Goal: Contribute content: Contribute content

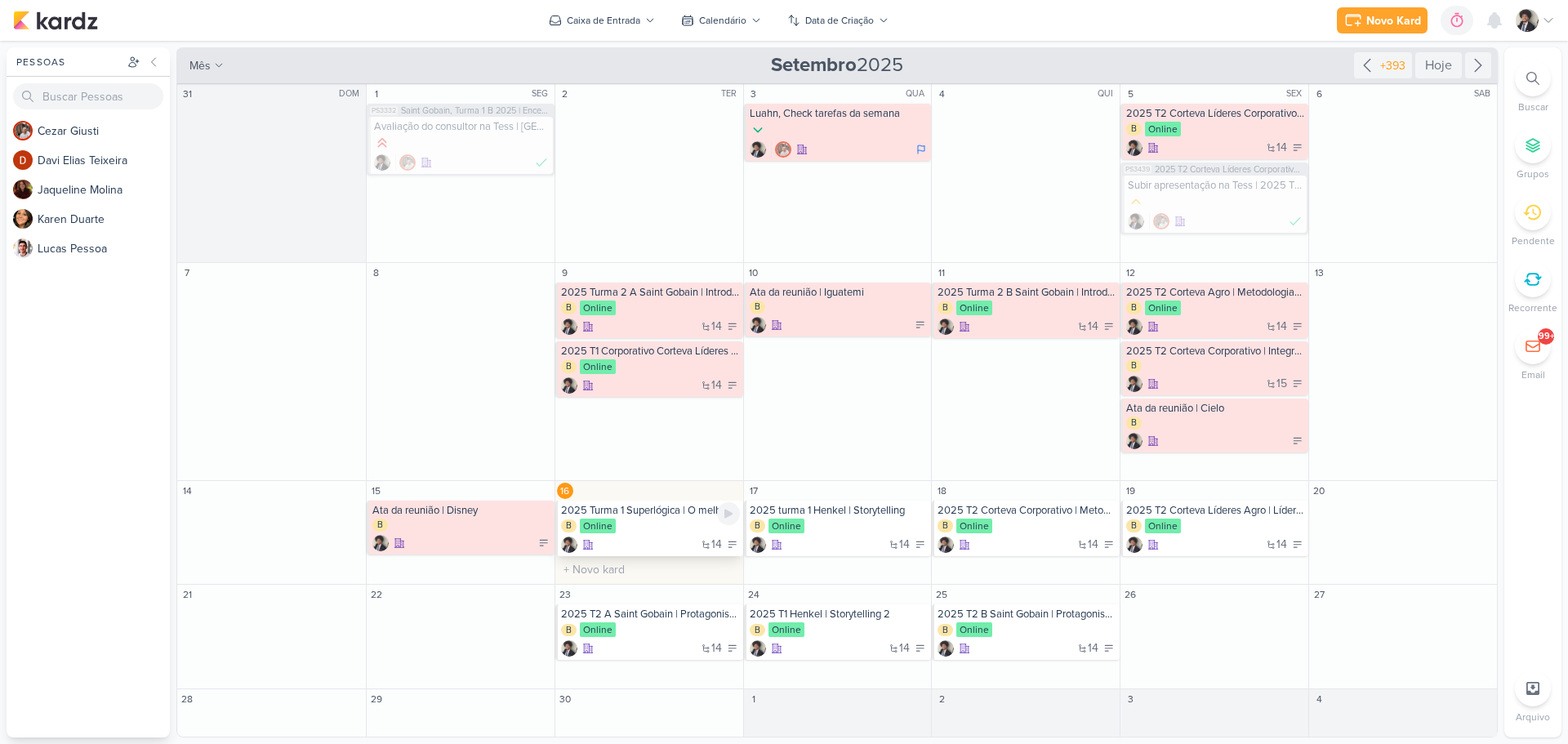
click at [685, 546] on div "14" at bounding box center [650, 545] width 179 height 16
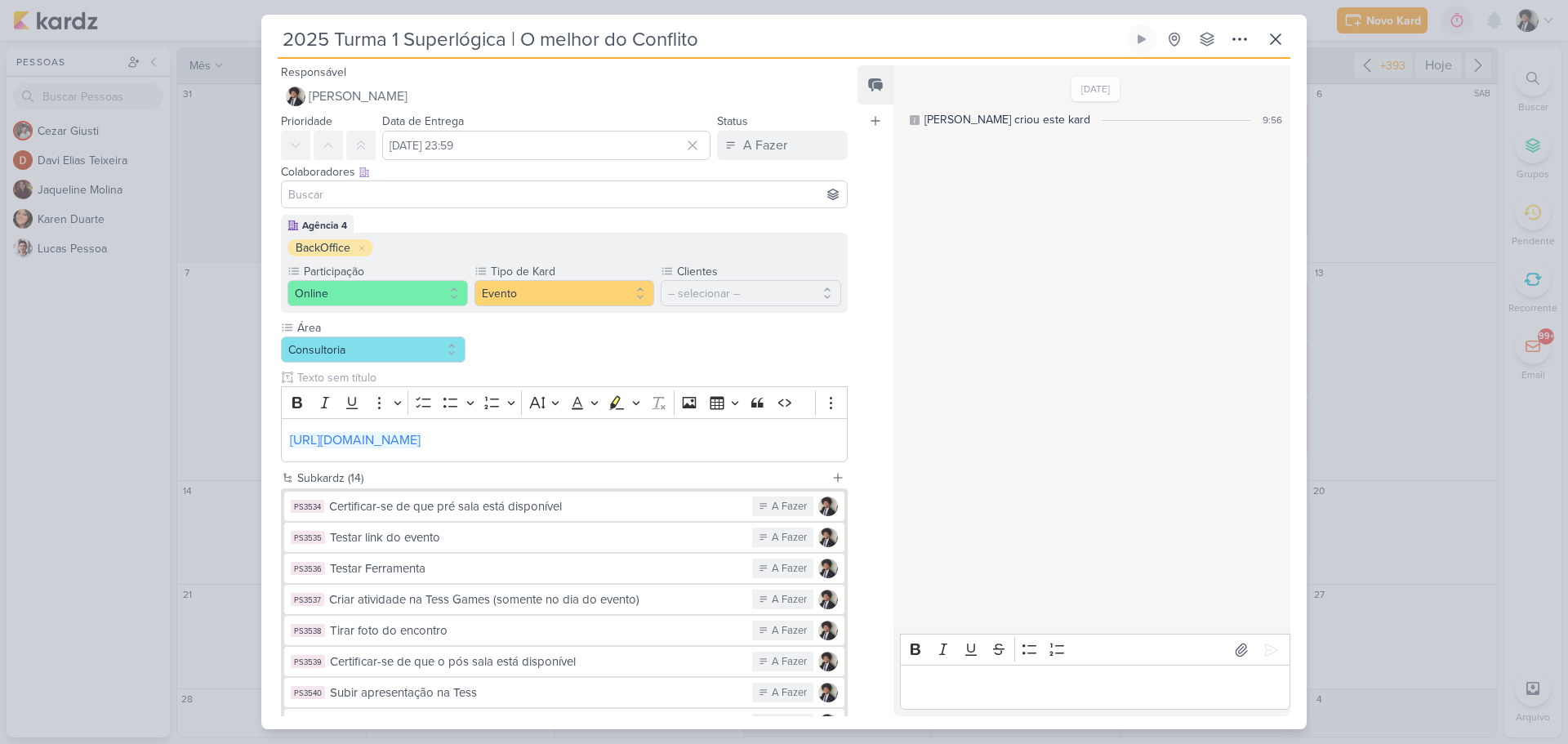
click at [532, 23] on div "2025 Turma 1 Superlógica | O melhor do Conflito Criado por mim" at bounding box center [784, 372] width 1046 height 715
click at [532, 23] on div "Novo Kard Ctrl + k 0h0m Sessão desligada... Hoje 0h0m Semana 0h0m Mês 0h0m" at bounding box center [784, 20] width 1542 height 40
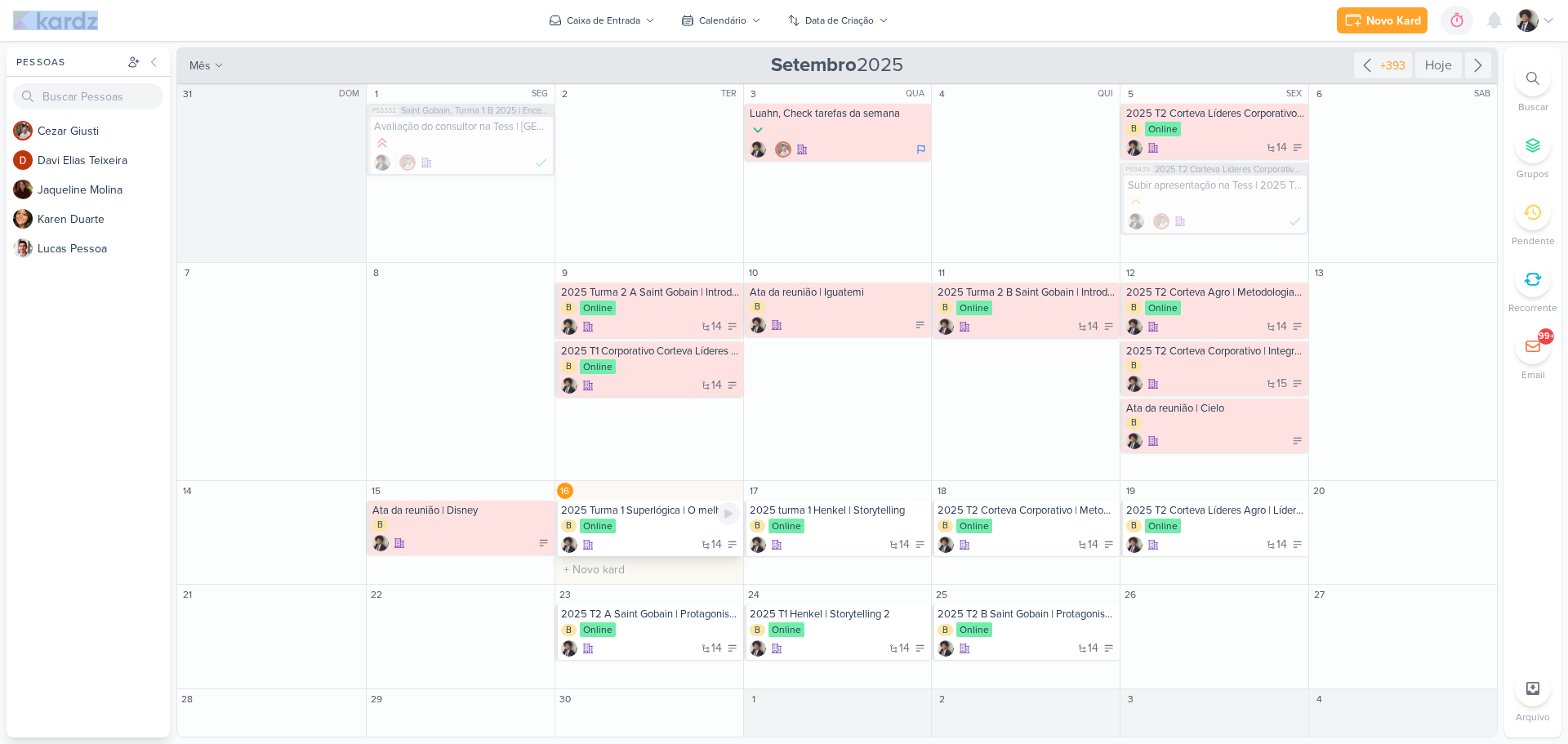
click at [645, 533] on div "B Online" at bounding box center [650, 526] width 179 height 16
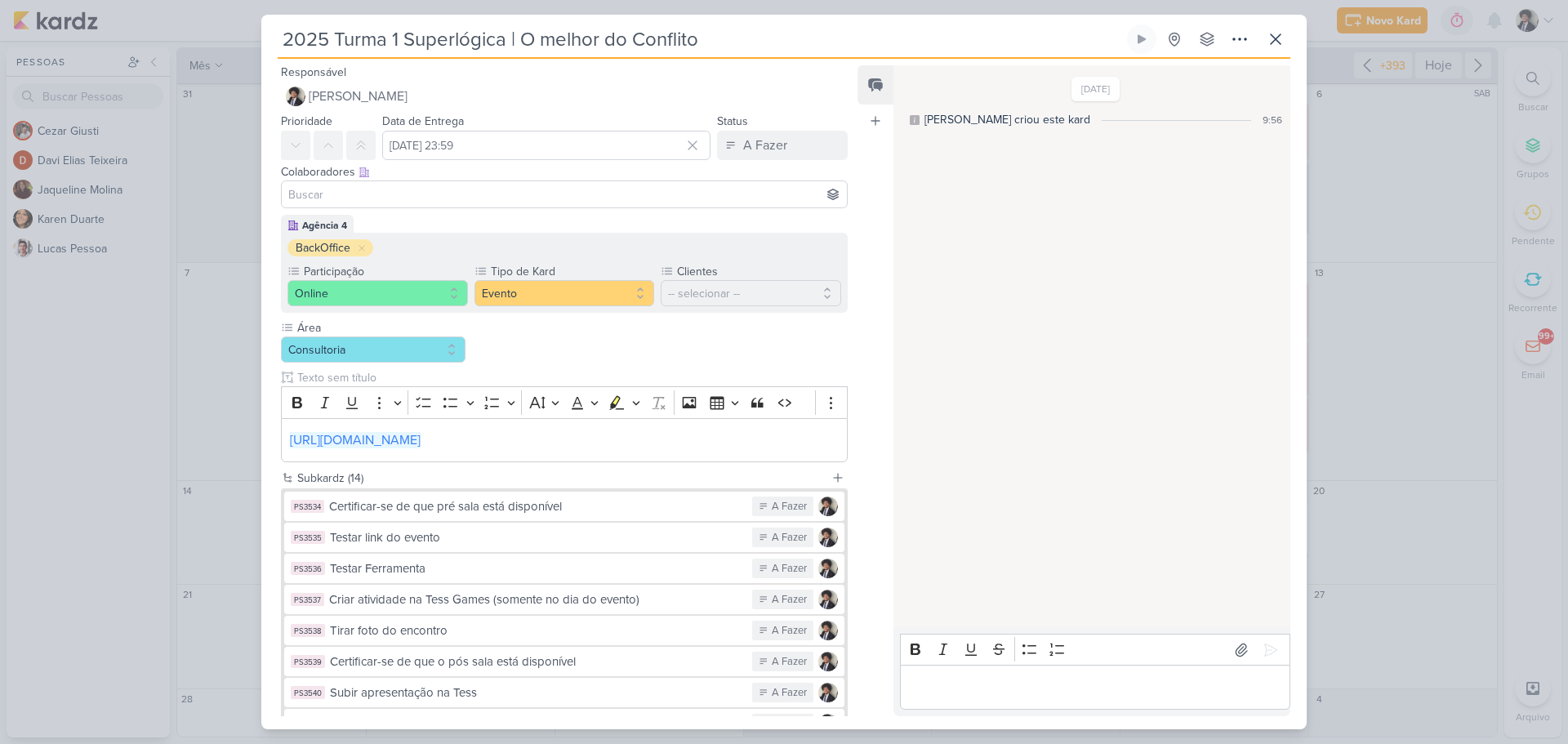
click at [465, 48] on input "2025 Turma 1 Superlógica | O melhor do Conflito" at bounding box center [700, 38] width 846 height 30
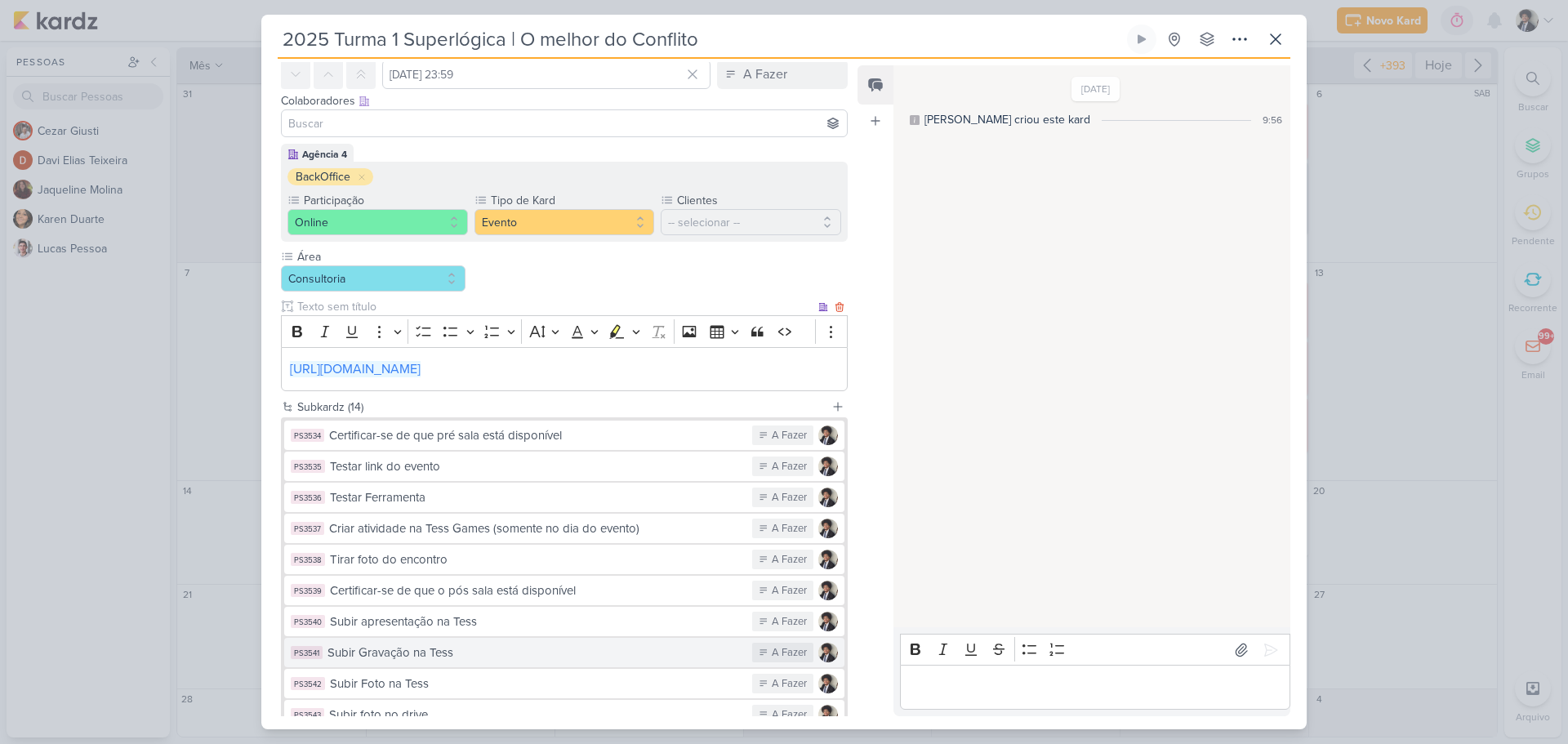
scroll to position [302, 0]
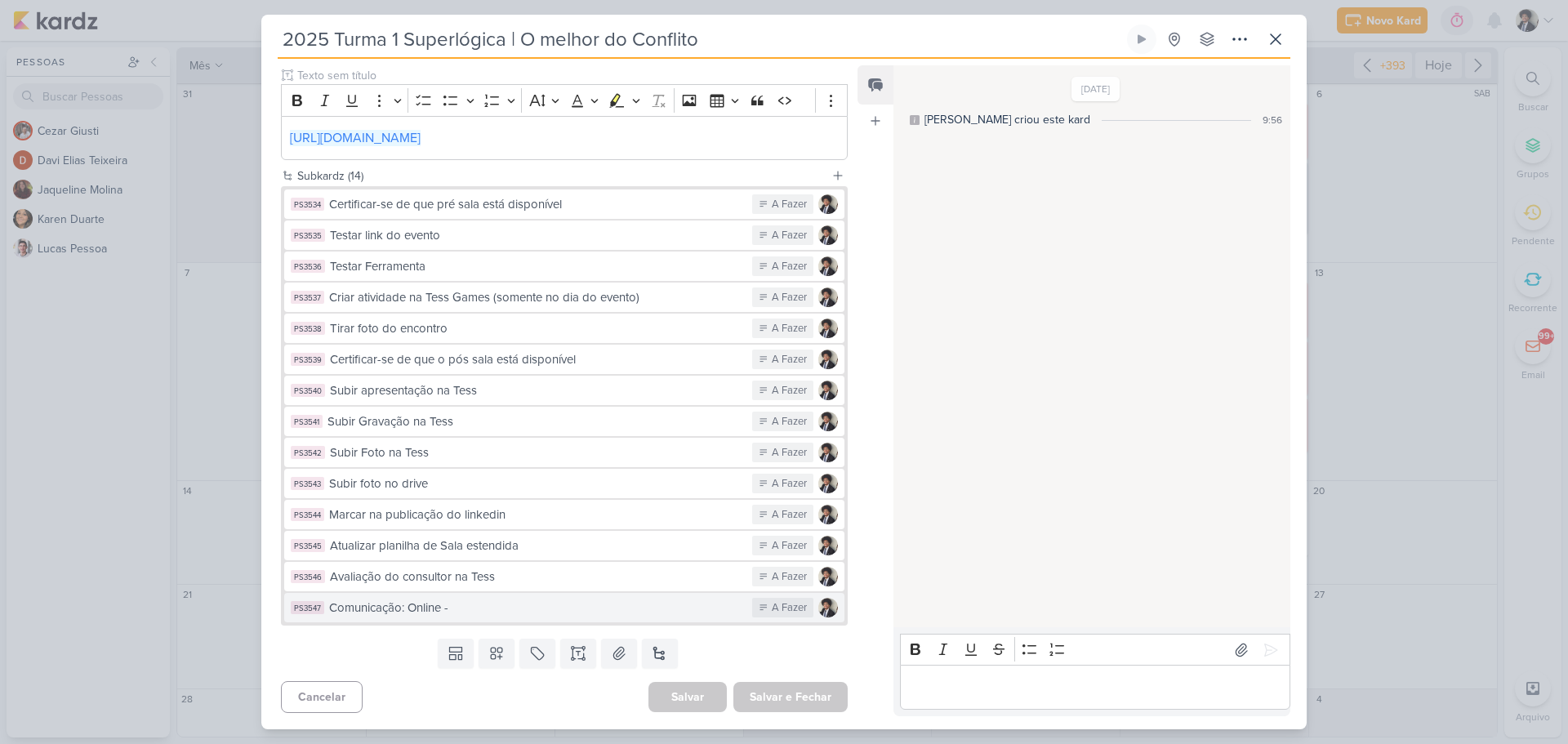
click at [493, 615] on div "Comunicação: Online -" at bounding box center [536, 608] width 415 height 19
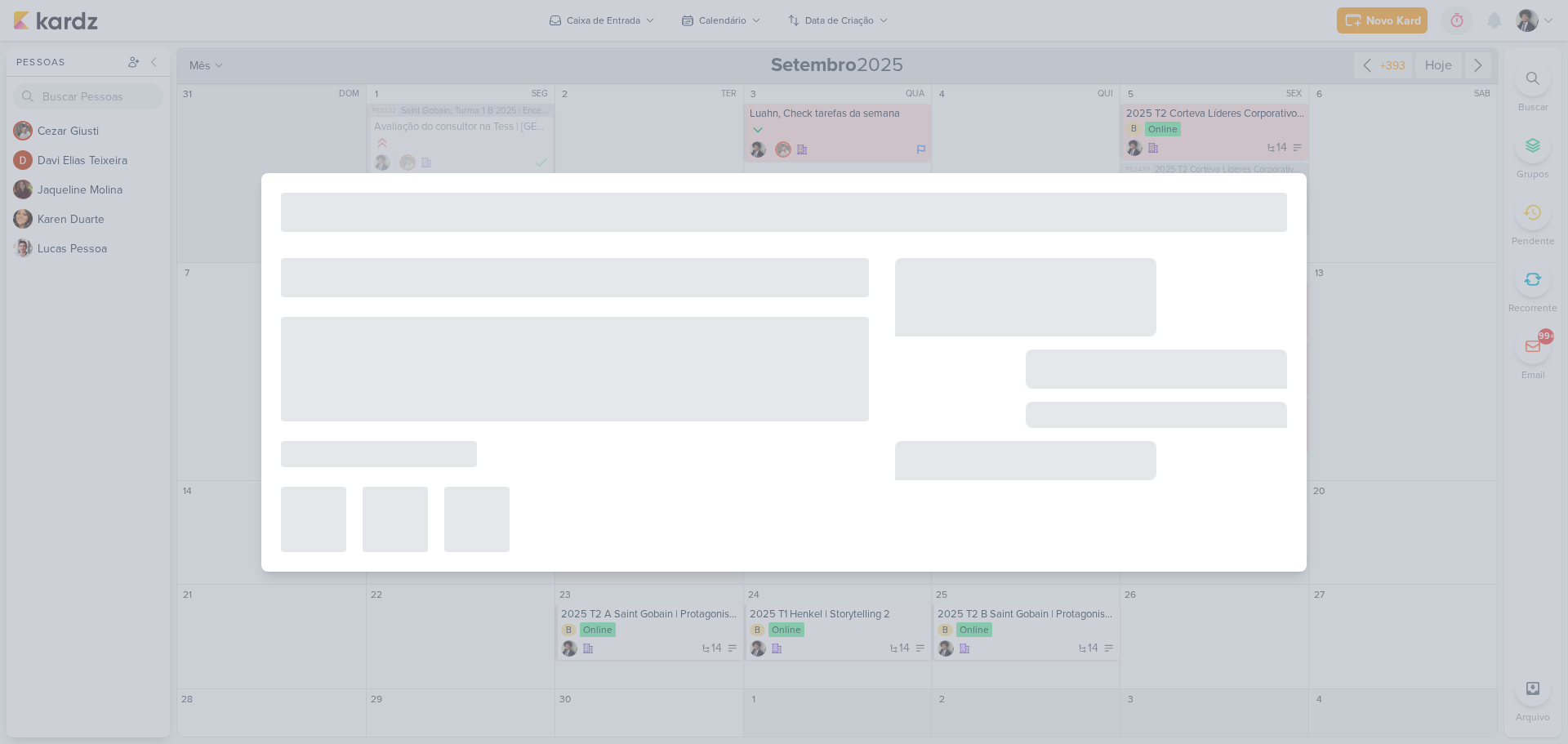
type input "Comunicação: Online -"
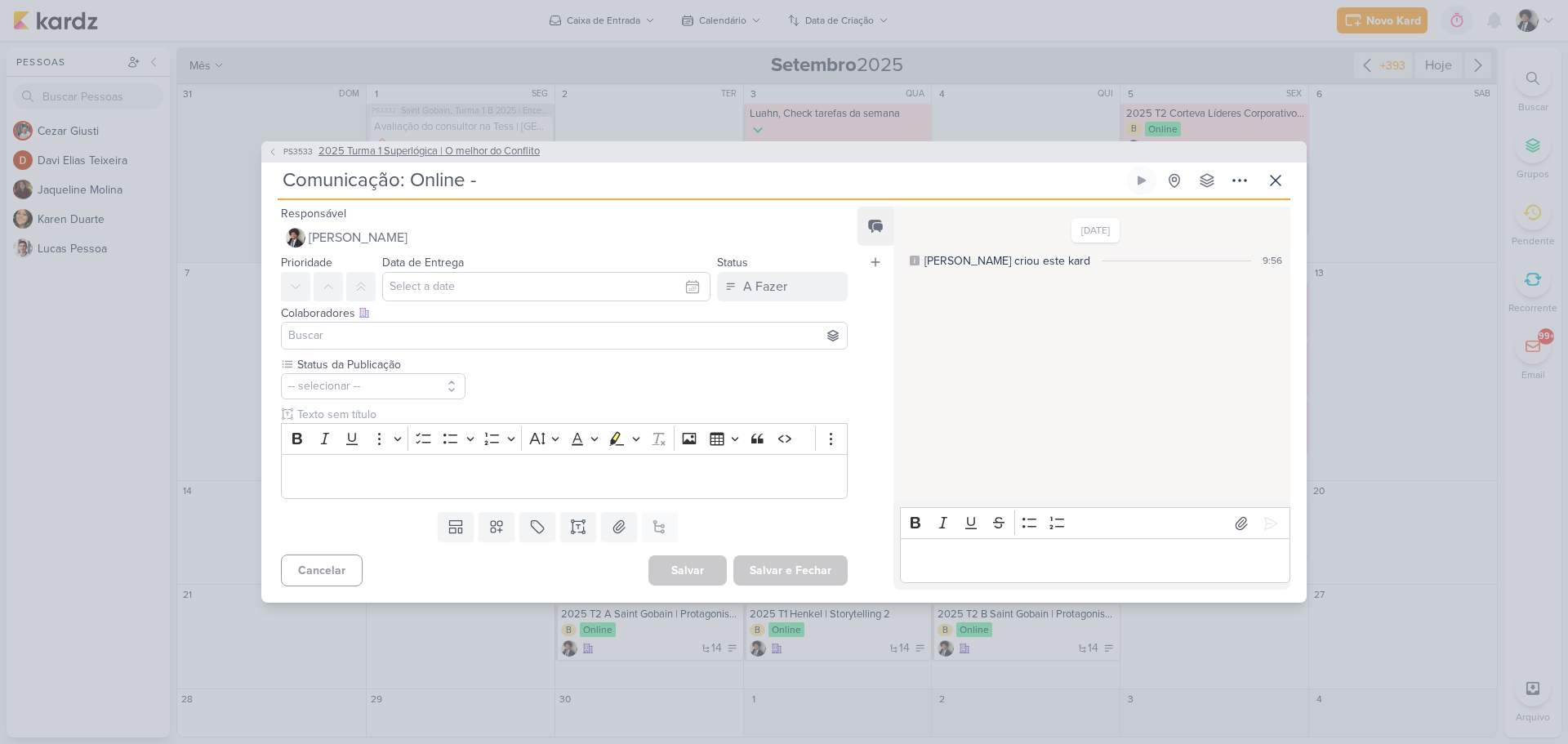
click at [283, 146] on span "PS3533" at bounding box center [298, 151] width 35 height 13
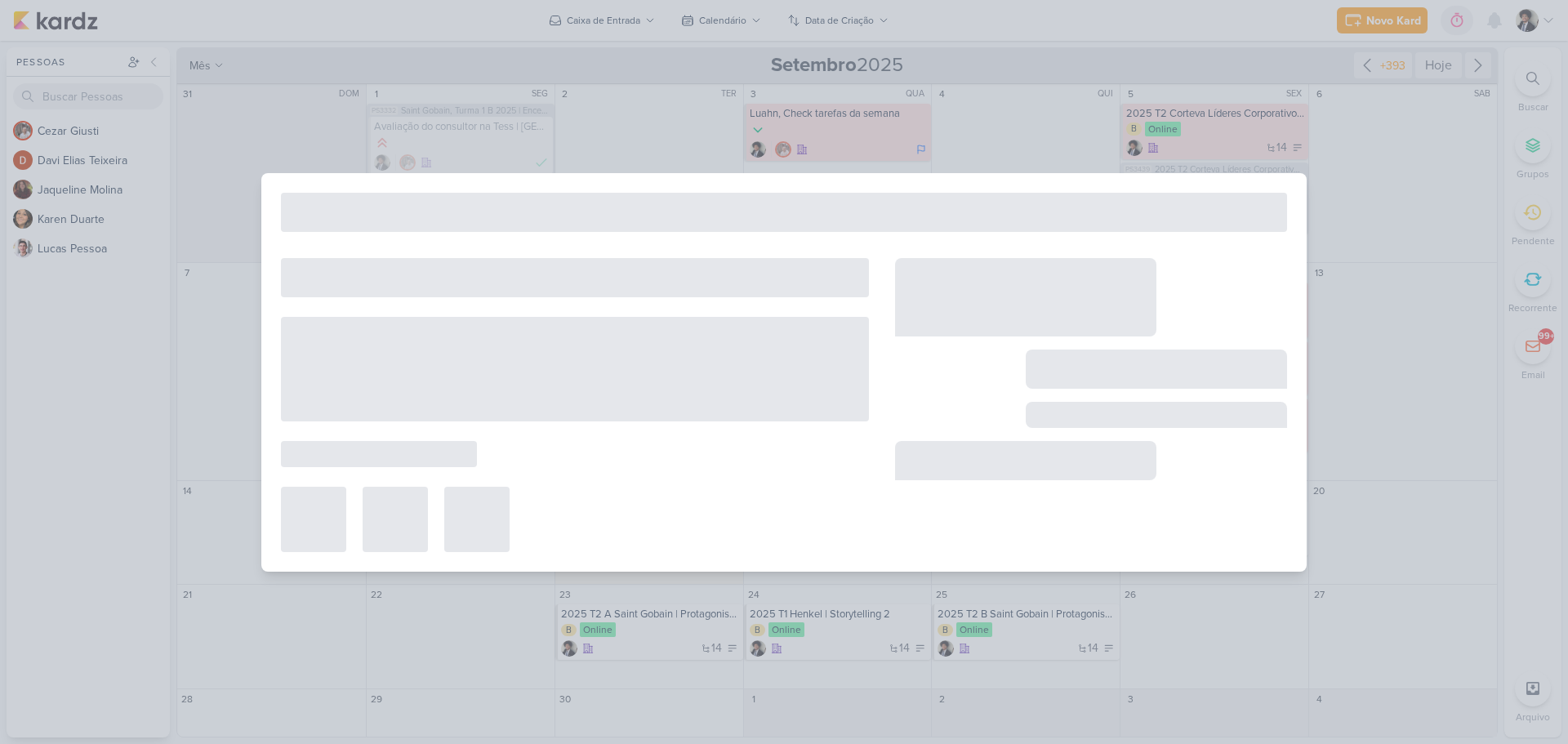
type input "2025 Turma 1 Superlógica | O melhor do Conflito"
type input "[DATE] 23:59"
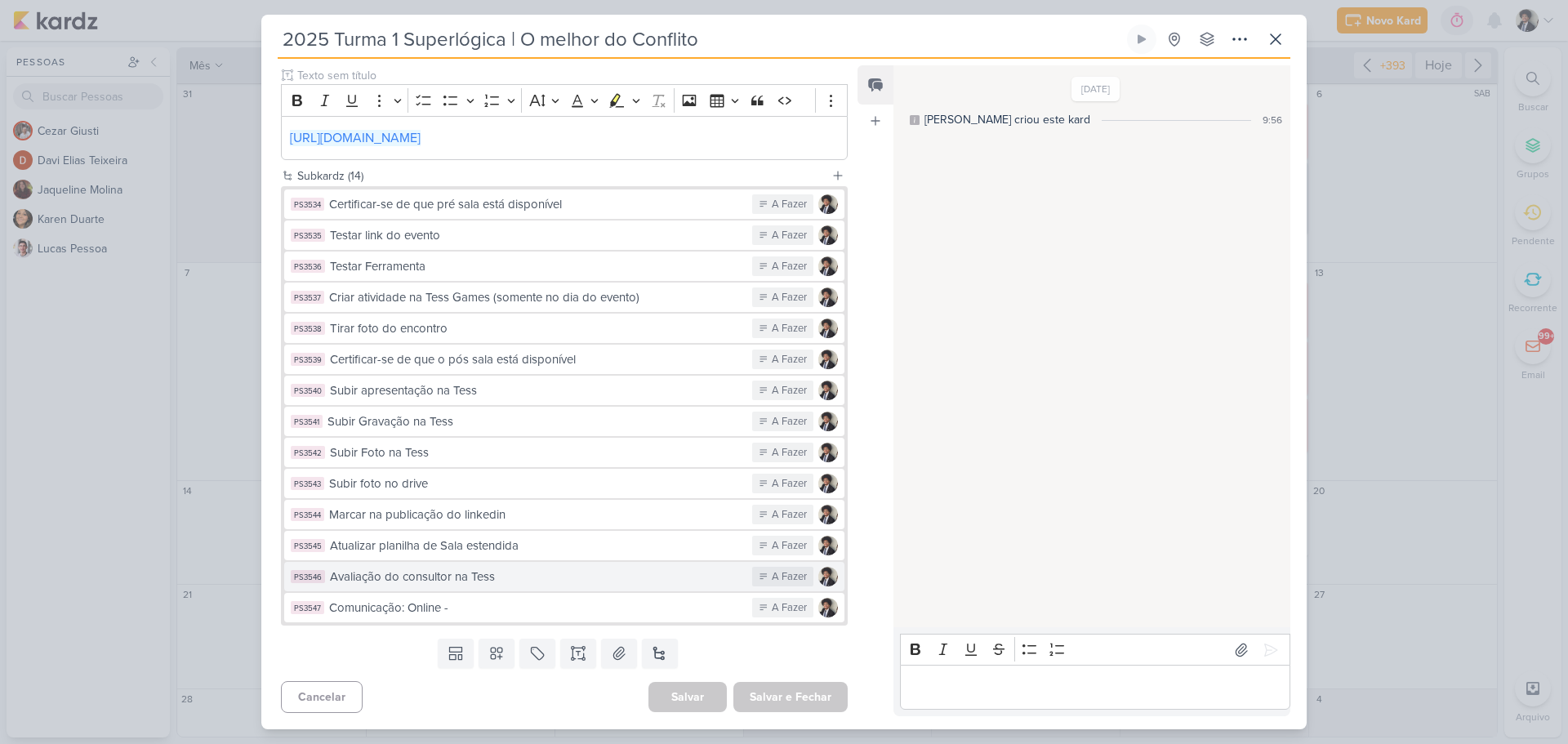
click at [506, 585] on div "Avaliação do consultor na Tess" at bounding box center [537, 577] width 414 height 19
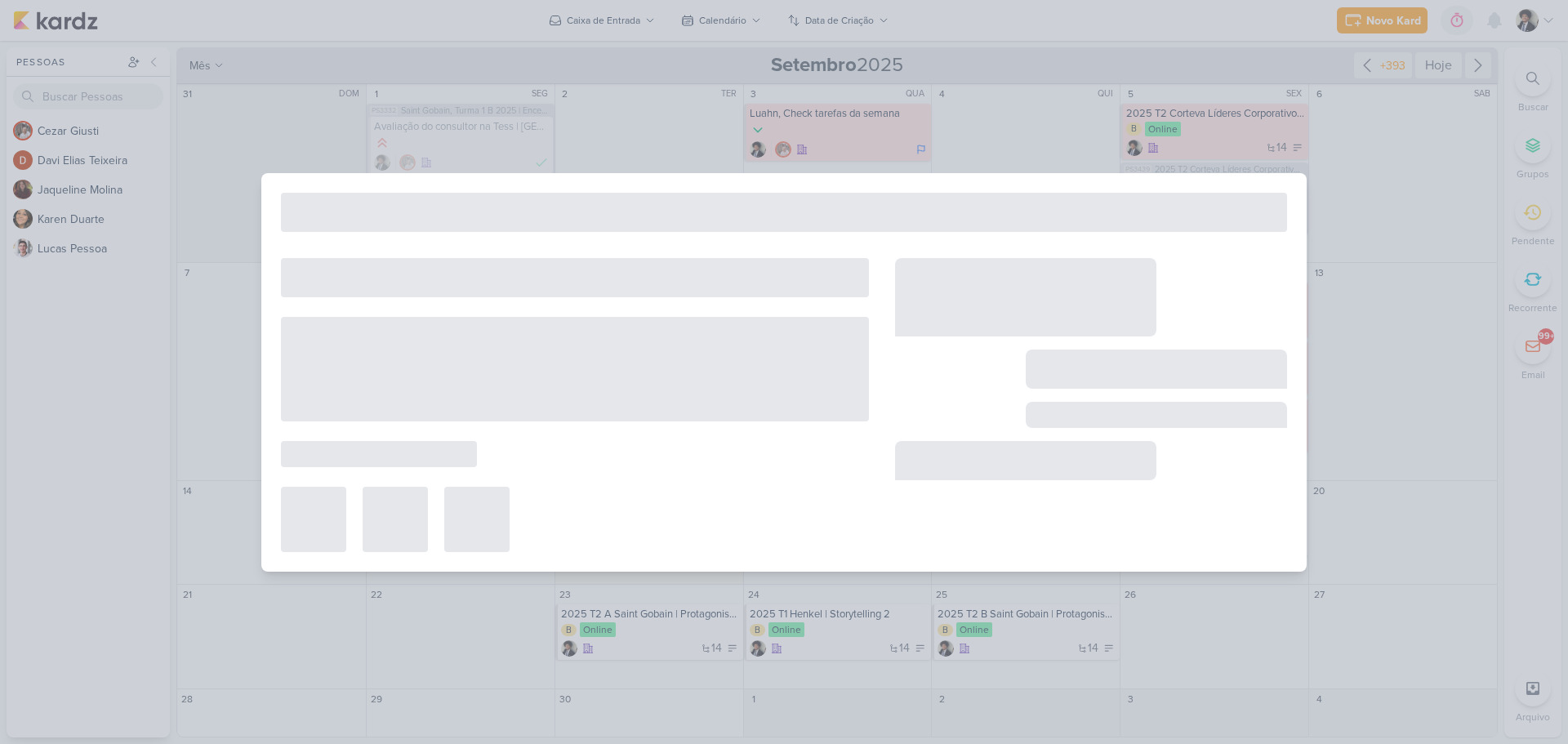
type input "Avaliação do consultor na Tess"
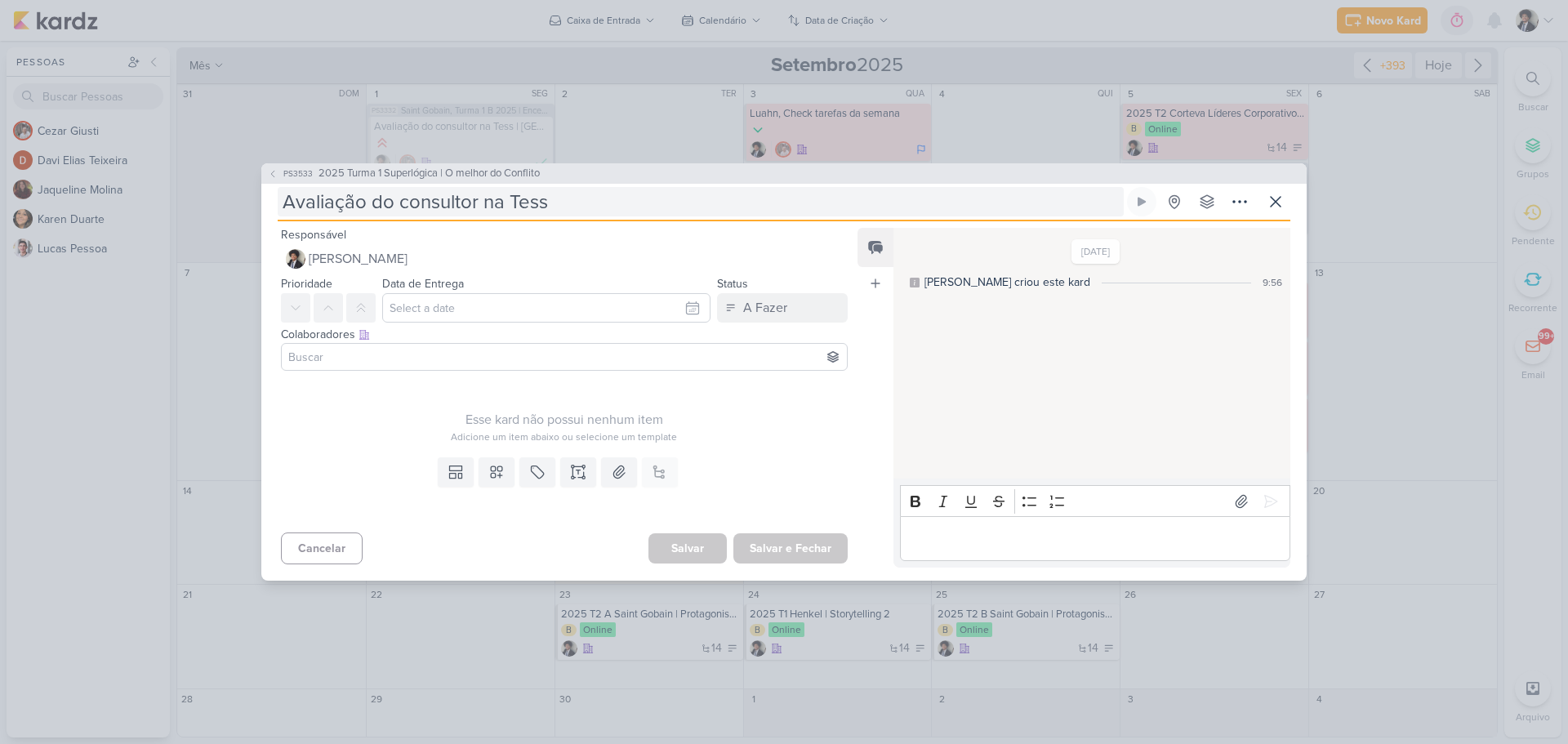
click at [599, 203] on input "Avaliação do consultor na Tess" at bounding box center [700, 201] width 846 height 30
type input "Avaliação do consultor na Tess |"
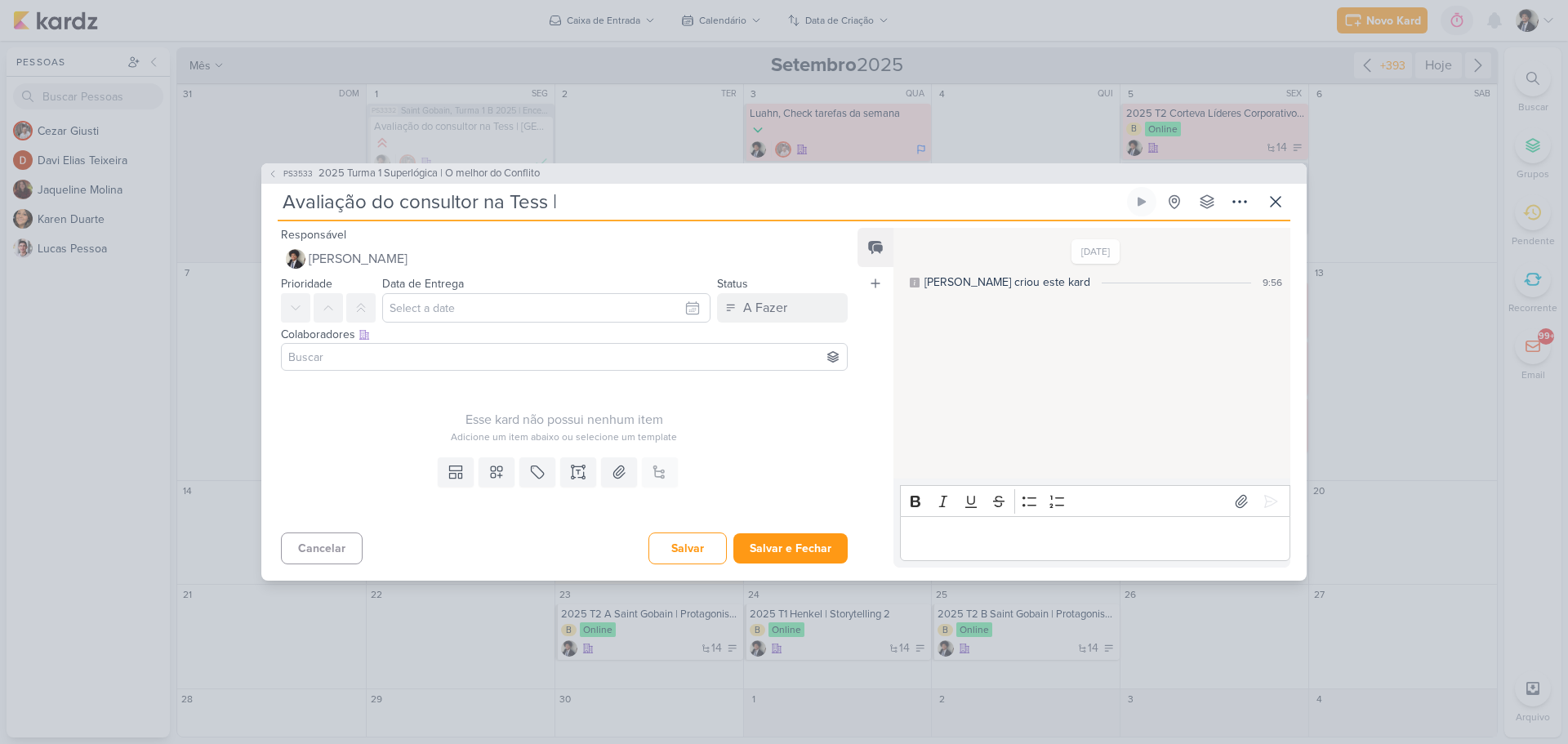
type input "Avaliação do consultor na Tess |"
paste input "2025 Turma 1 Superlógica | O melhor do Conflito"
type input "Avaliação do consultor na Tess | 2025 Turma 1 Superlógica | O melhor do Conflito"
click at [625, 200] on input "Avaliação do consultor na Tess | 2025 Turma 1 Superlógica | O melhor do Conflito" at bounding box center [700, 201] width 846 height 30
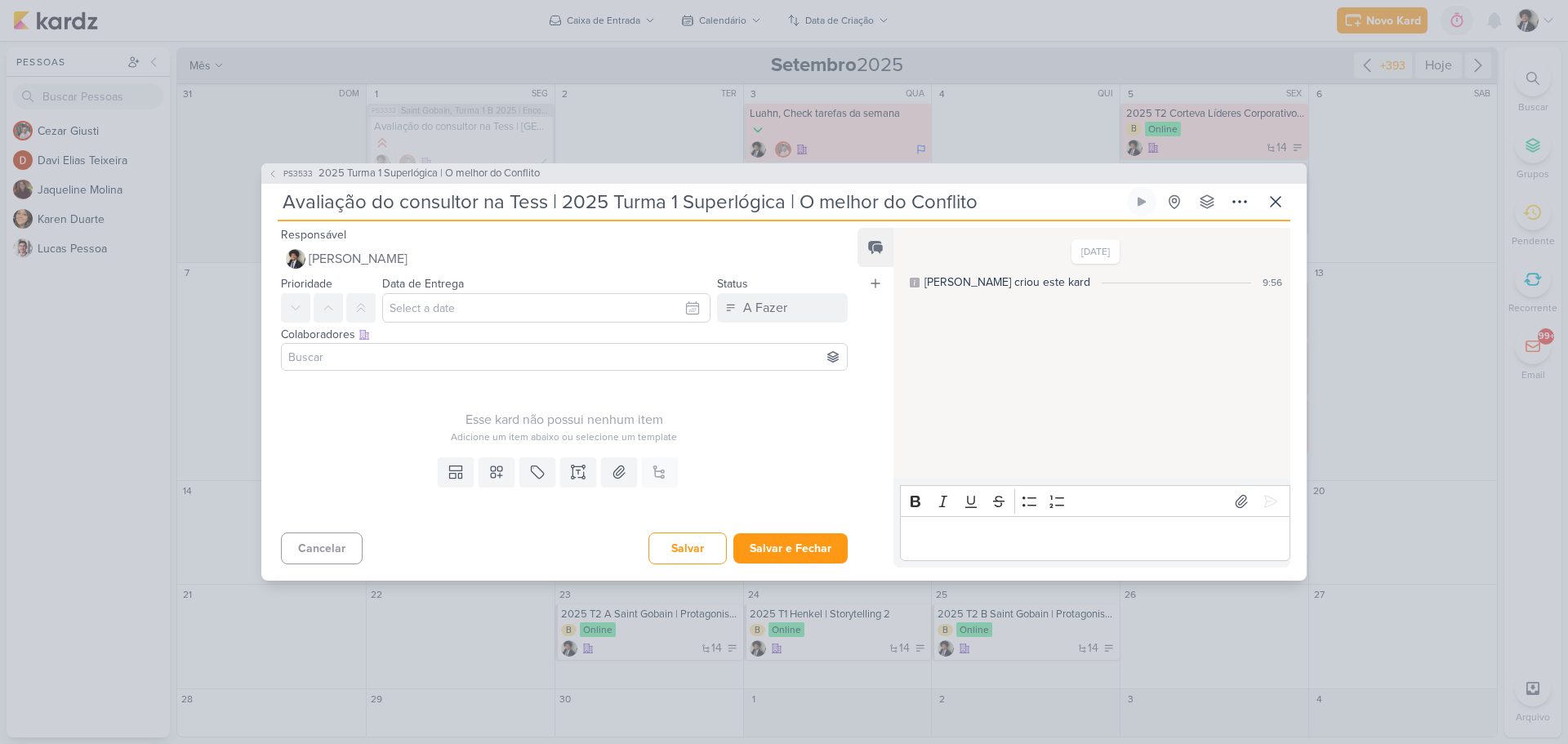
type input "Avaliação do consultor na Tess | 2025 1 Superlógica | O melhor do Conflito"
click at [620, 200] on input "Avaliação do consultor na Tess | 2025 Superlógica | O melhor do Conflito" at bounding box center [700, 201] width 846 height 30
type input "Avaliação do consultor na Tess | 2025 Superlógica | O melhor do Conflito"
click at [474, 305] on input "text" at bounding box center [545, 308] width 328 height 30
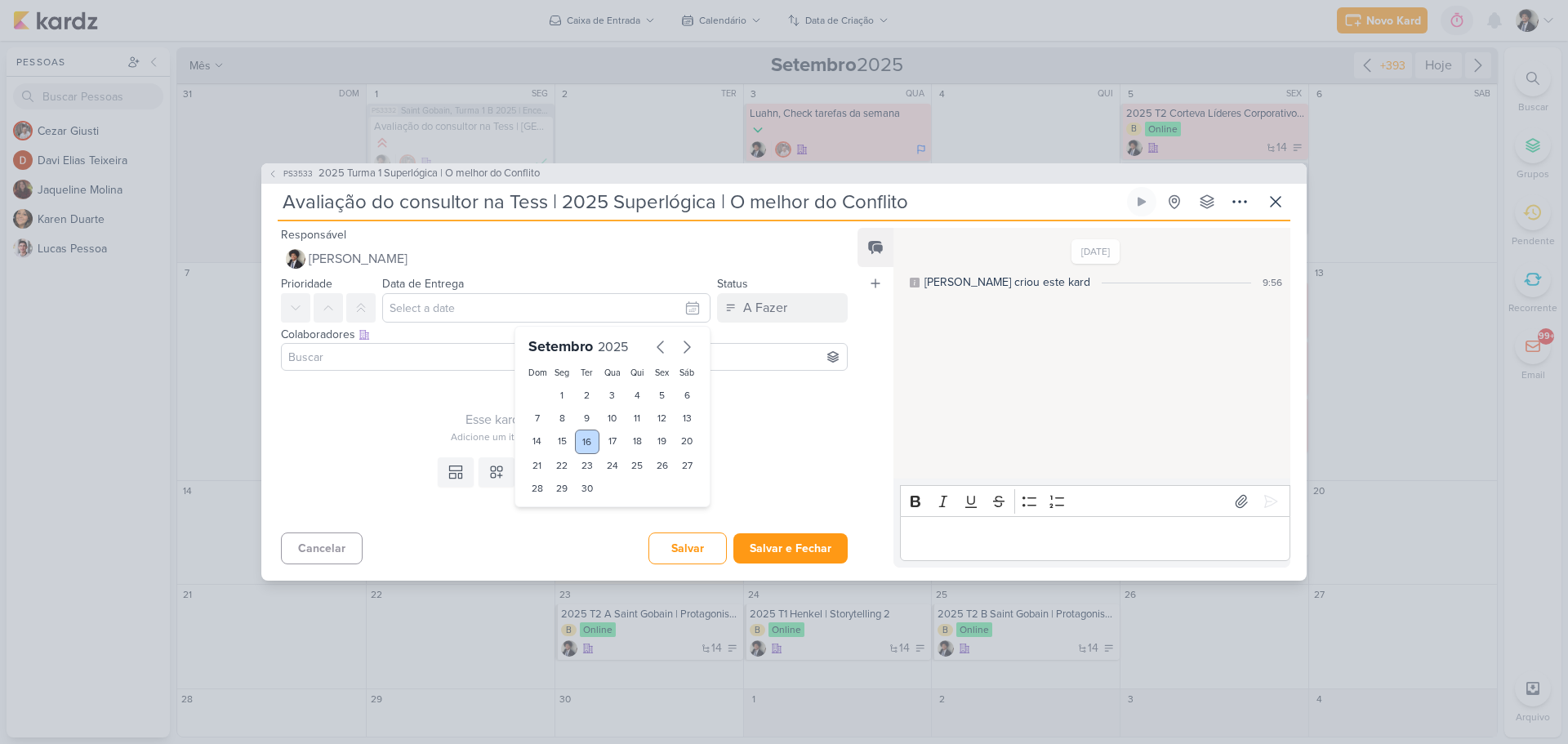
click at [582, 437] on div "16" at bounding box center [588, 441] width 25 height 24
type input "[DATE] 23:59"
click at [338, 305] on button at bounding box center [328, 308] width 30 height 30
click at [362, 359] on input at bounding box center [564, 357] width 559 height 19
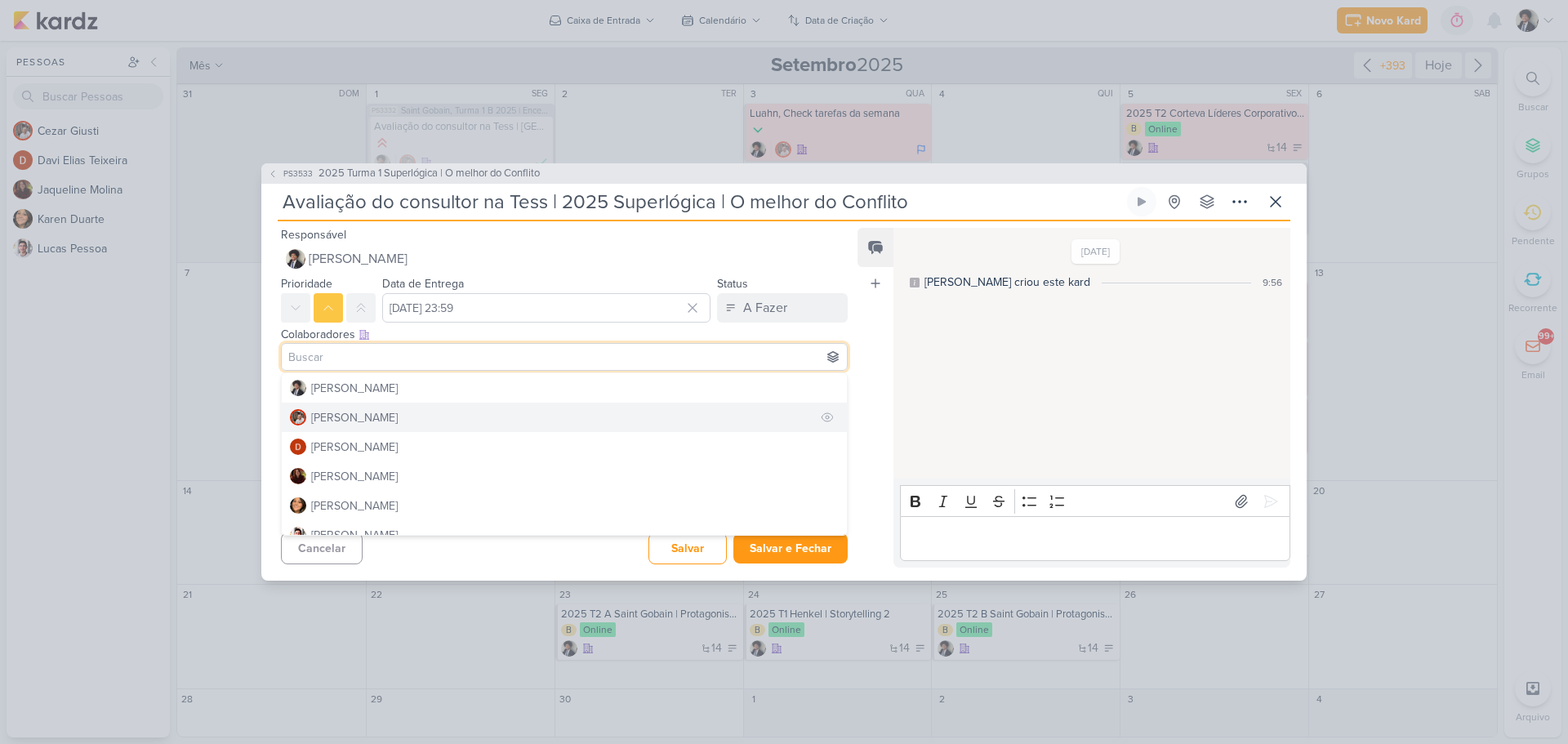
click at [415, 416] on button "[PERSON_NAME]" at bounding box center [564, 417] width 565 height 30
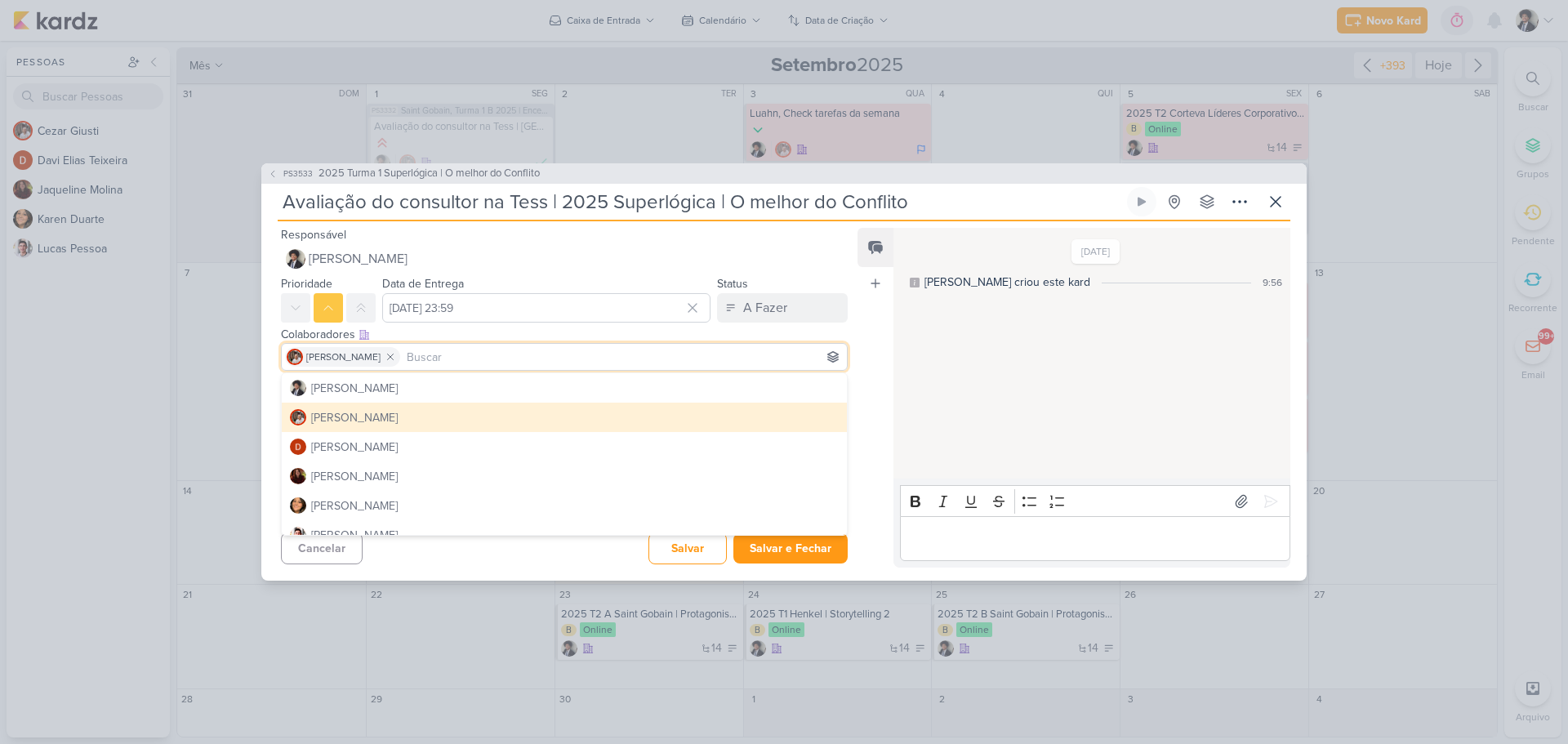
click at [266, 402] on div "Esse kard não possui nenhum item Adicione um item abaixo ou selecione um templa…" at bounding box center [558, 414] width 593 height 73
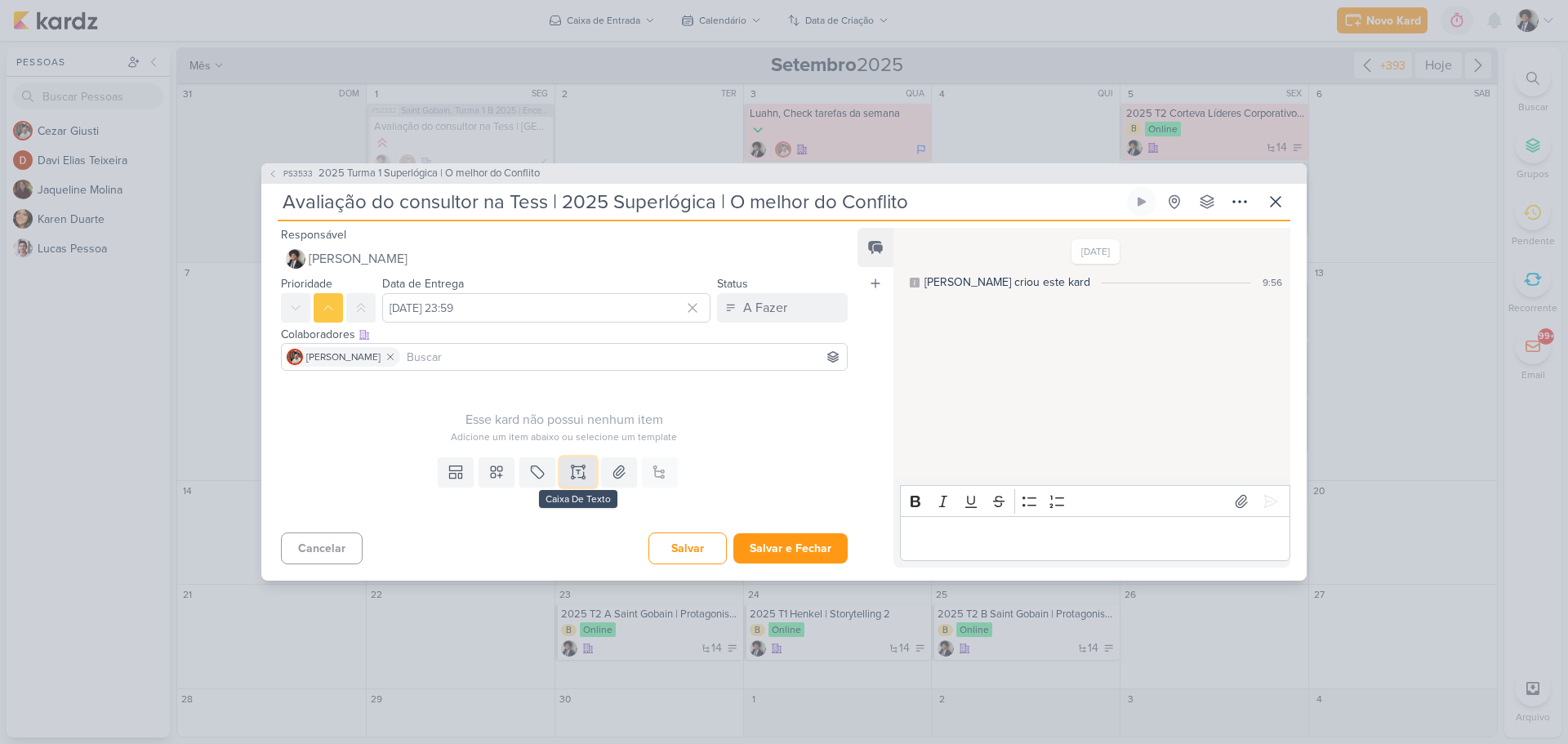
click at [575, 473] on icon at bounding box center [577, 472] width 16 height 16
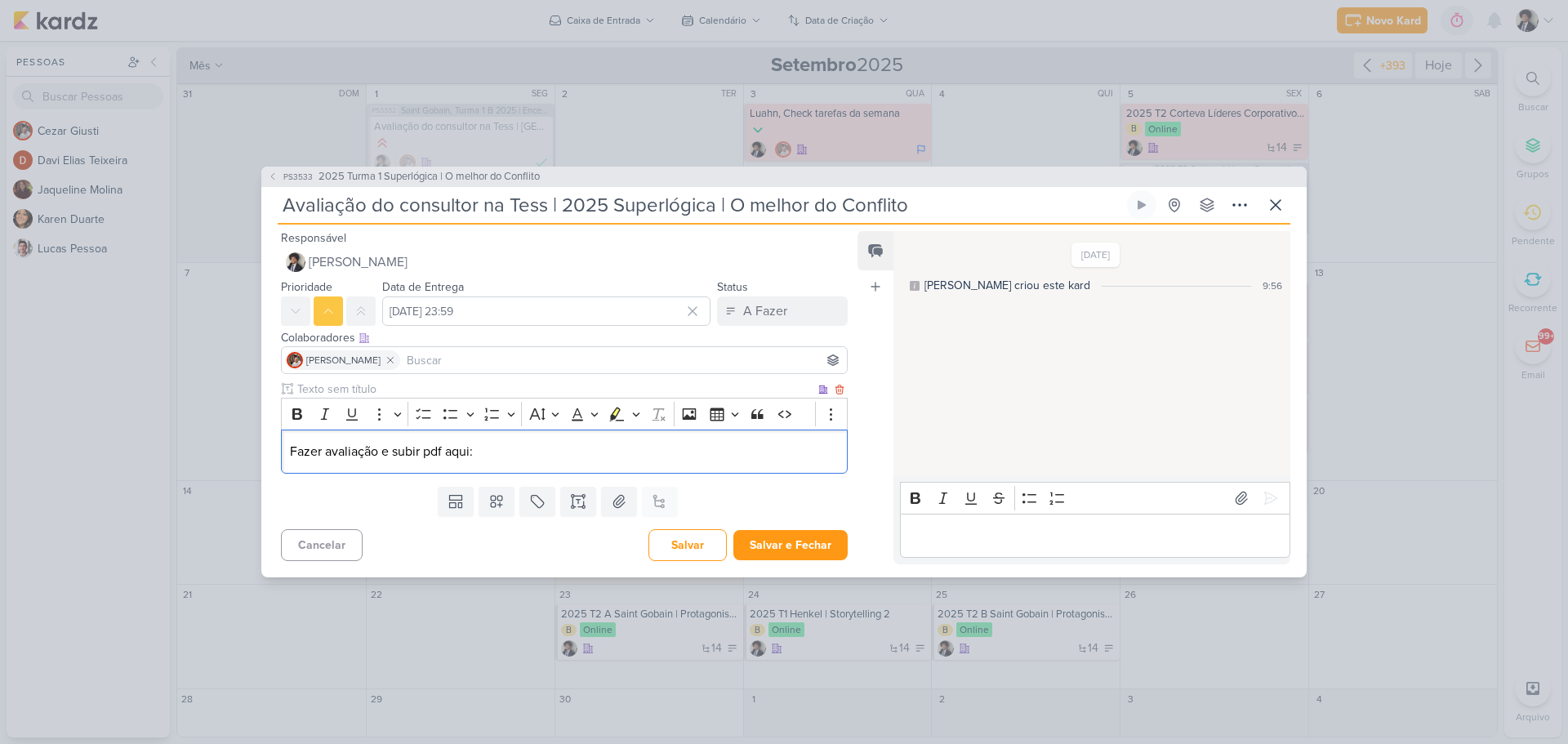
click at [435, 454] on p "Fazer avaliação e subir pdf aqui:" at bounding box center [564, 451] width 548 height 19
click at [435, 452] on p "Fazer avaliação e subir pdf aqui:" at bounding box center [564, 451] width 548 height 19
click at [770, 536] on button "Salvar e Fechar" at bounding box center [790, 545] width 114 height 30
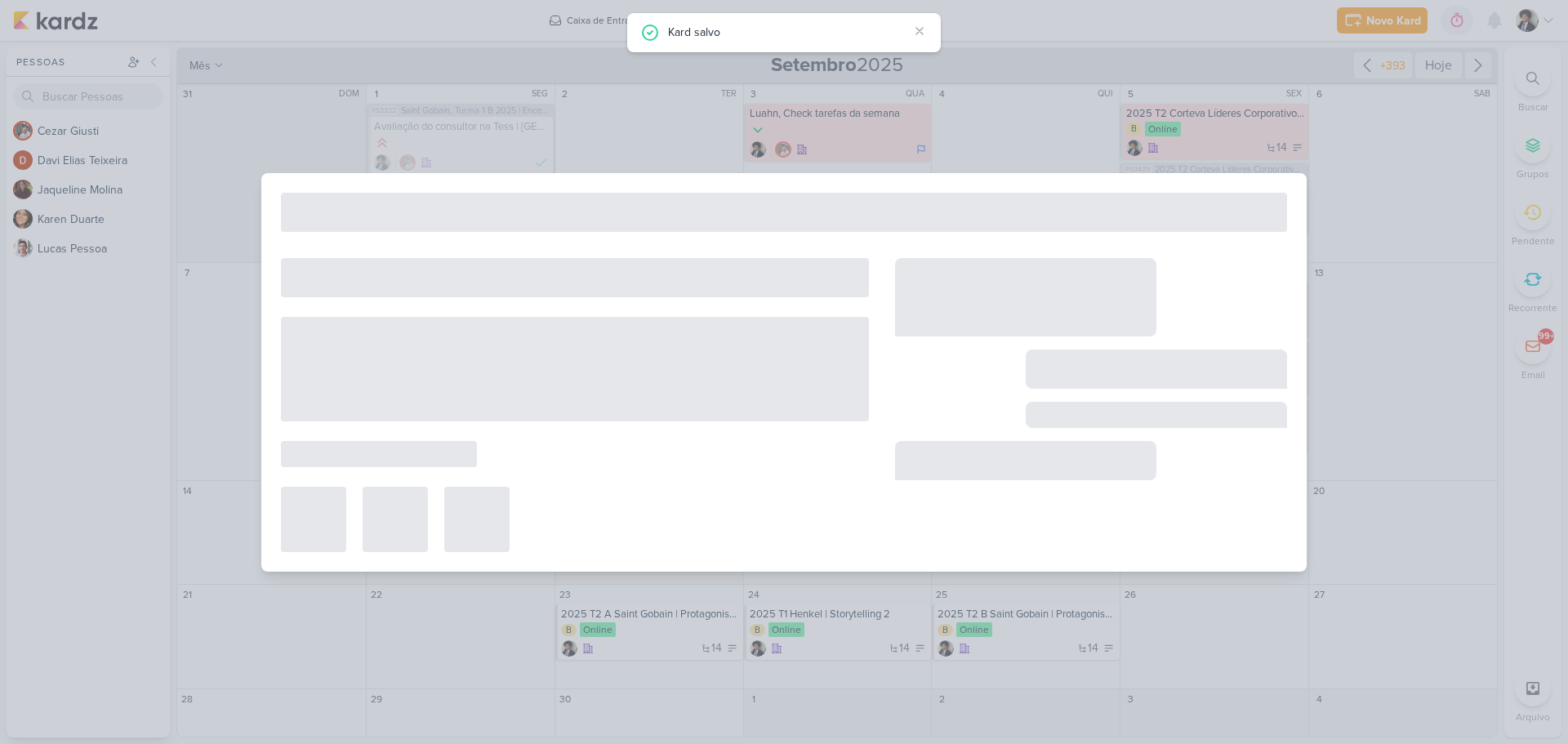
type input "2025 Turma 1 Superlógica | O melhor do Conflito"
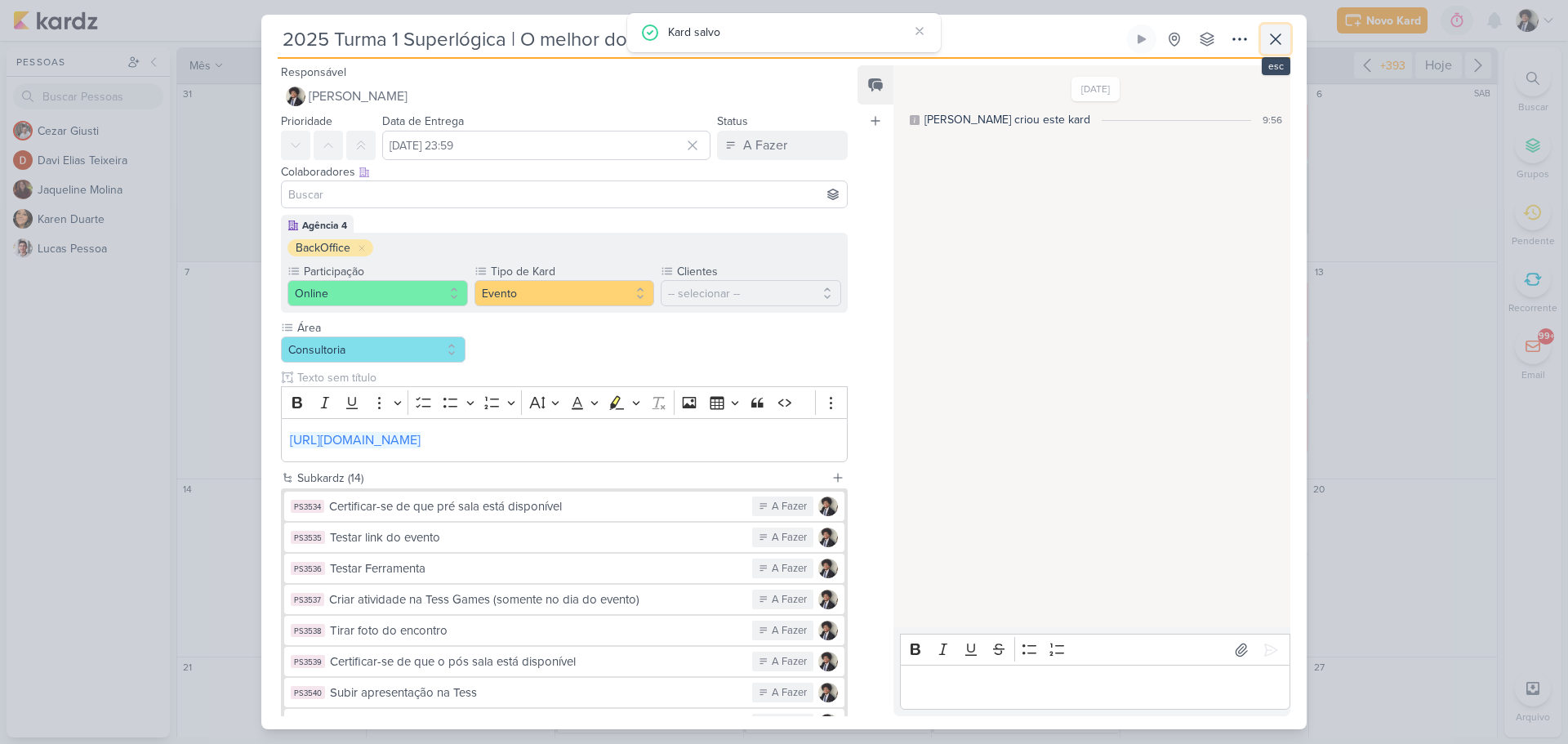
click at [1277, 40] on icon at bounding box center [1276, 39] width 10 height 10
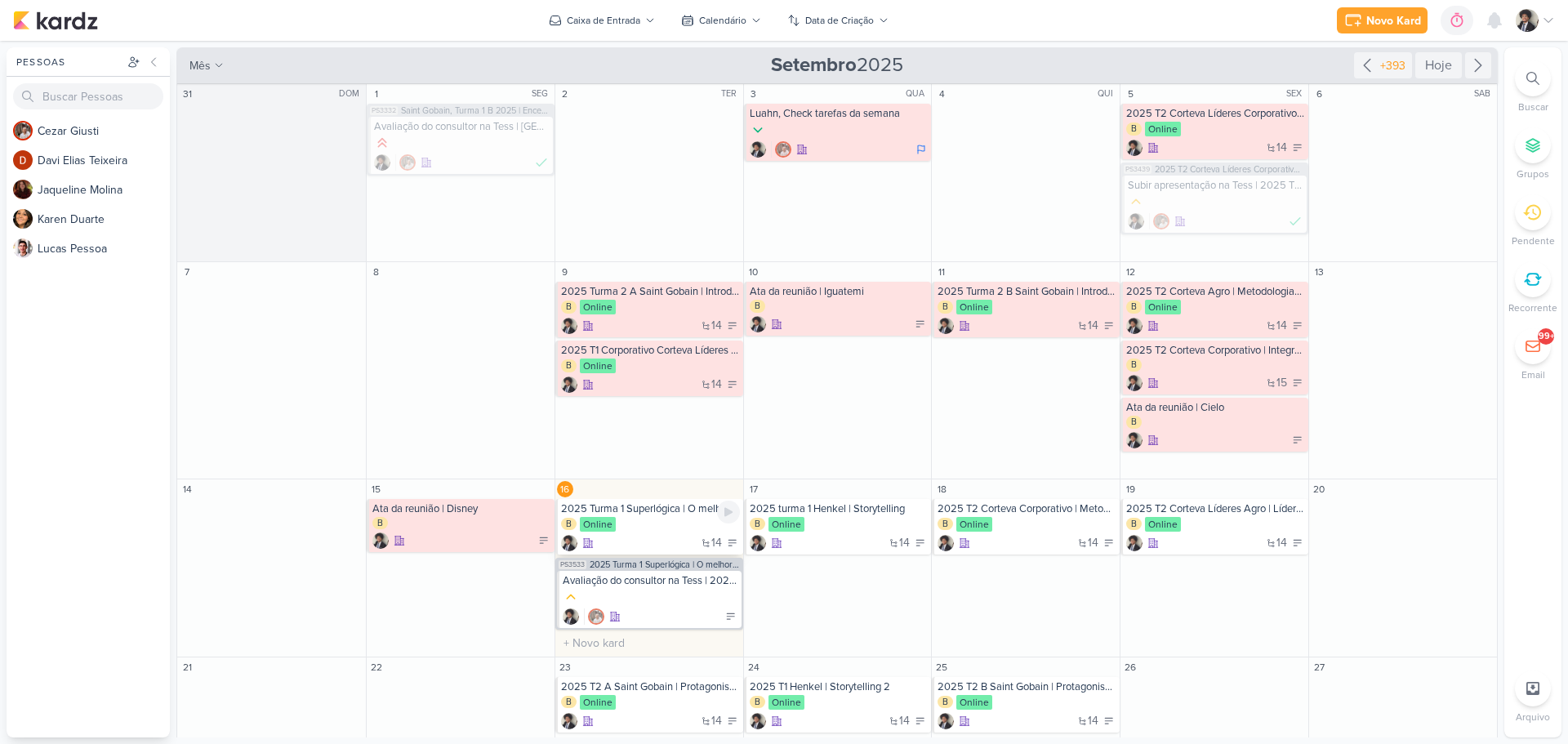
click at [656, 532] on div "2025 Turma 1 Superlógica | O melhor do Conflito B Online 14" at bounding box center [648, 527] width 188 height 56
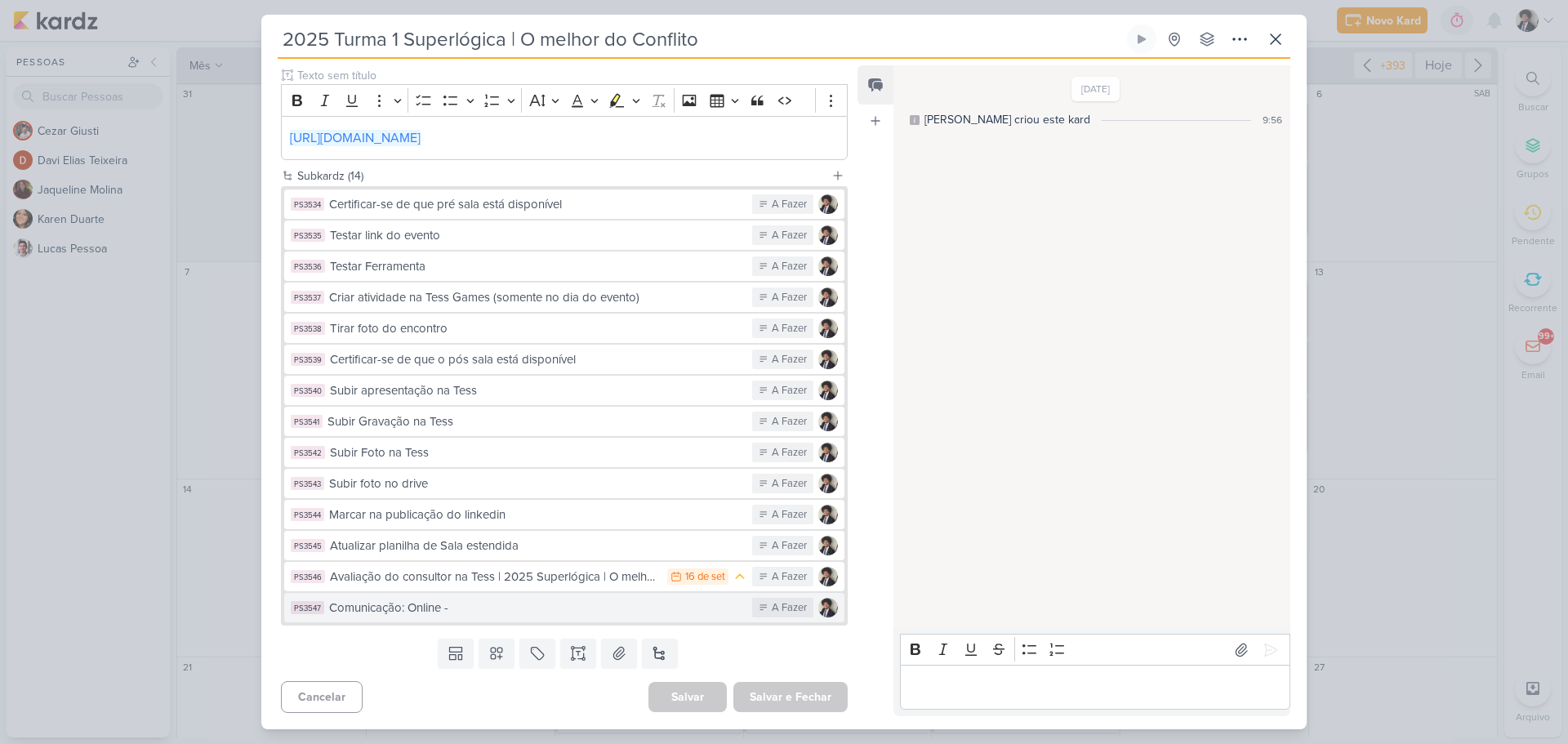
click at [494, 616] on div "Comunicação: Online -" at bounding box center [536, 608] width 415 height 19
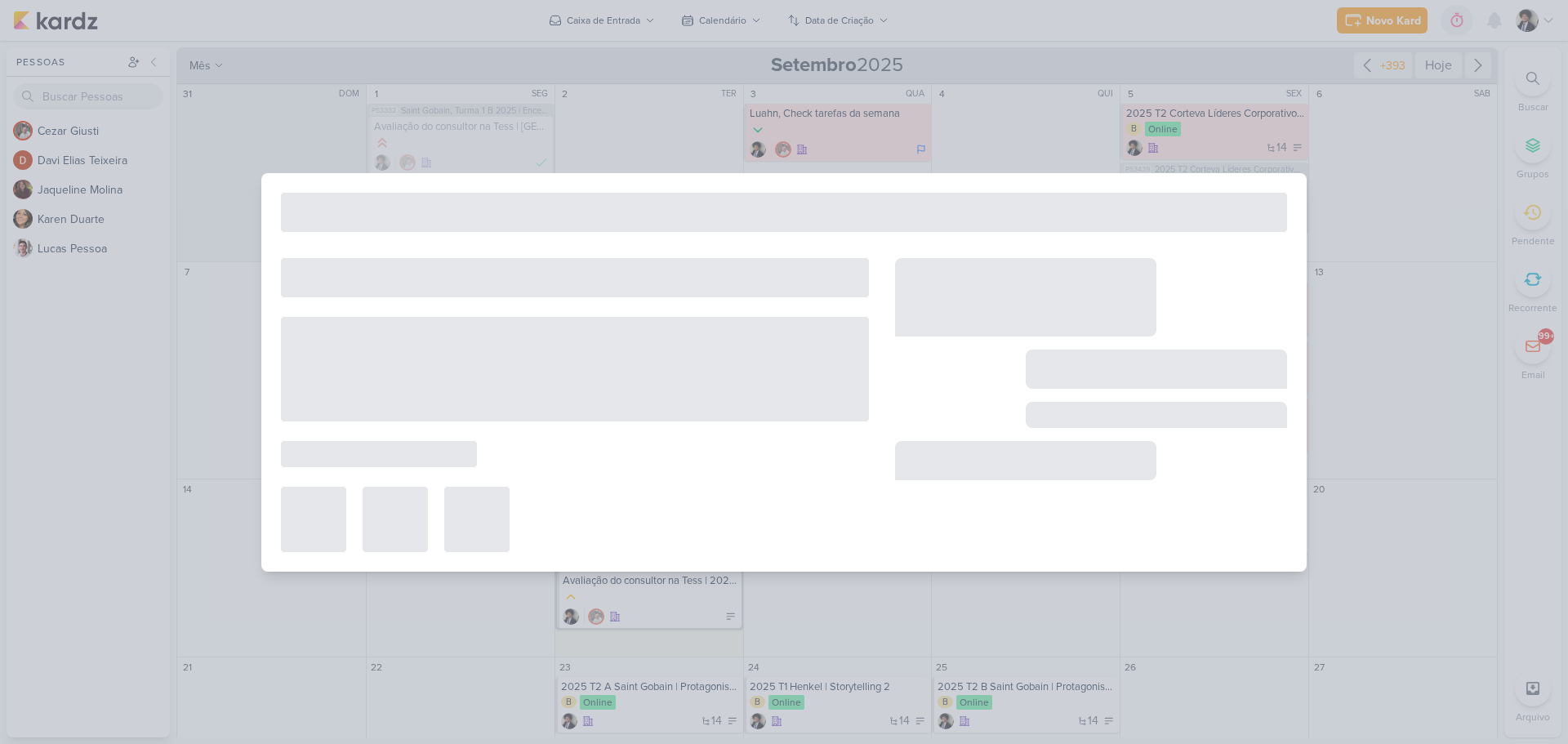
type input "Comunicação: Online -"
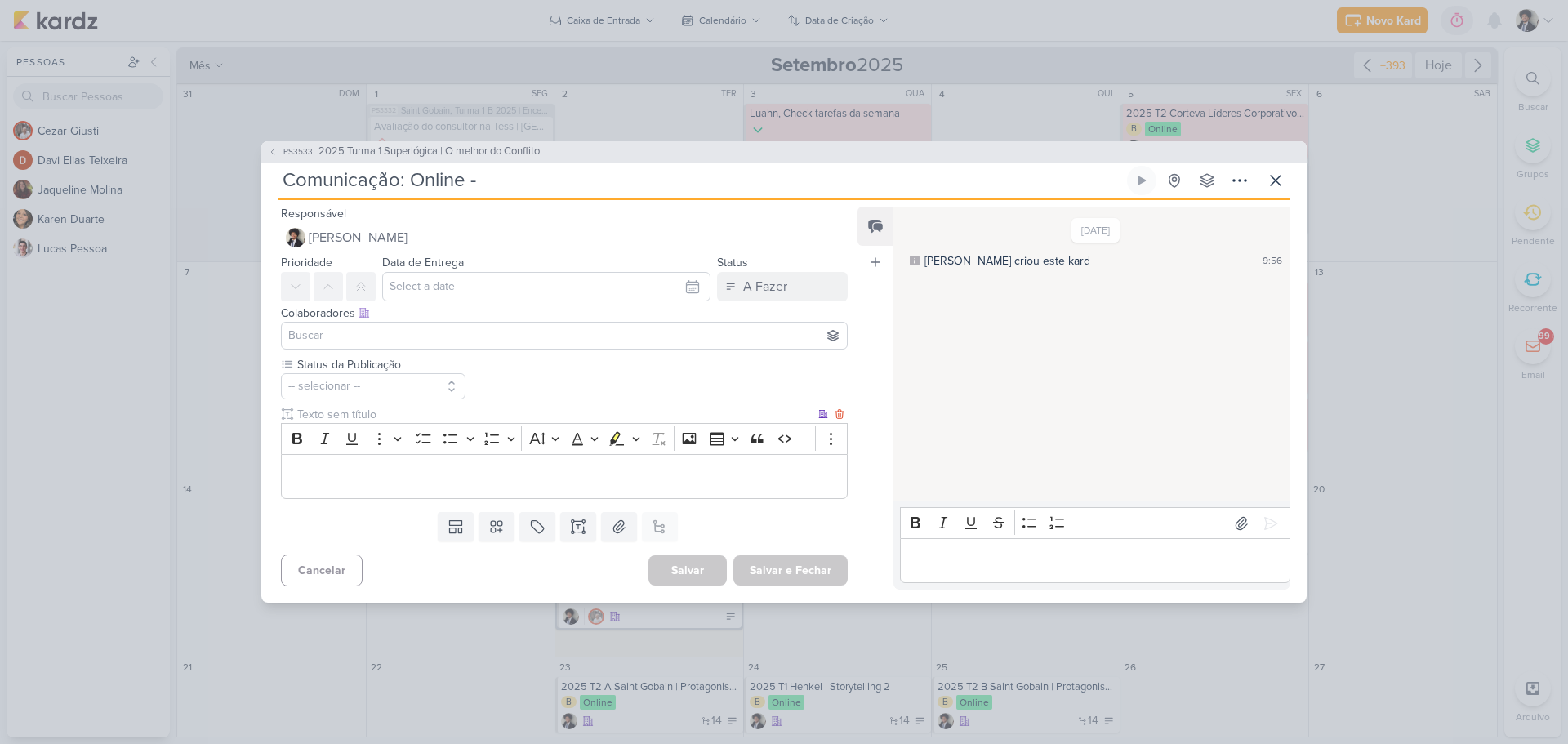
click at [484, 461] on div "Editor editing area: main" at bounding box center [564, 476] width 567 height 45
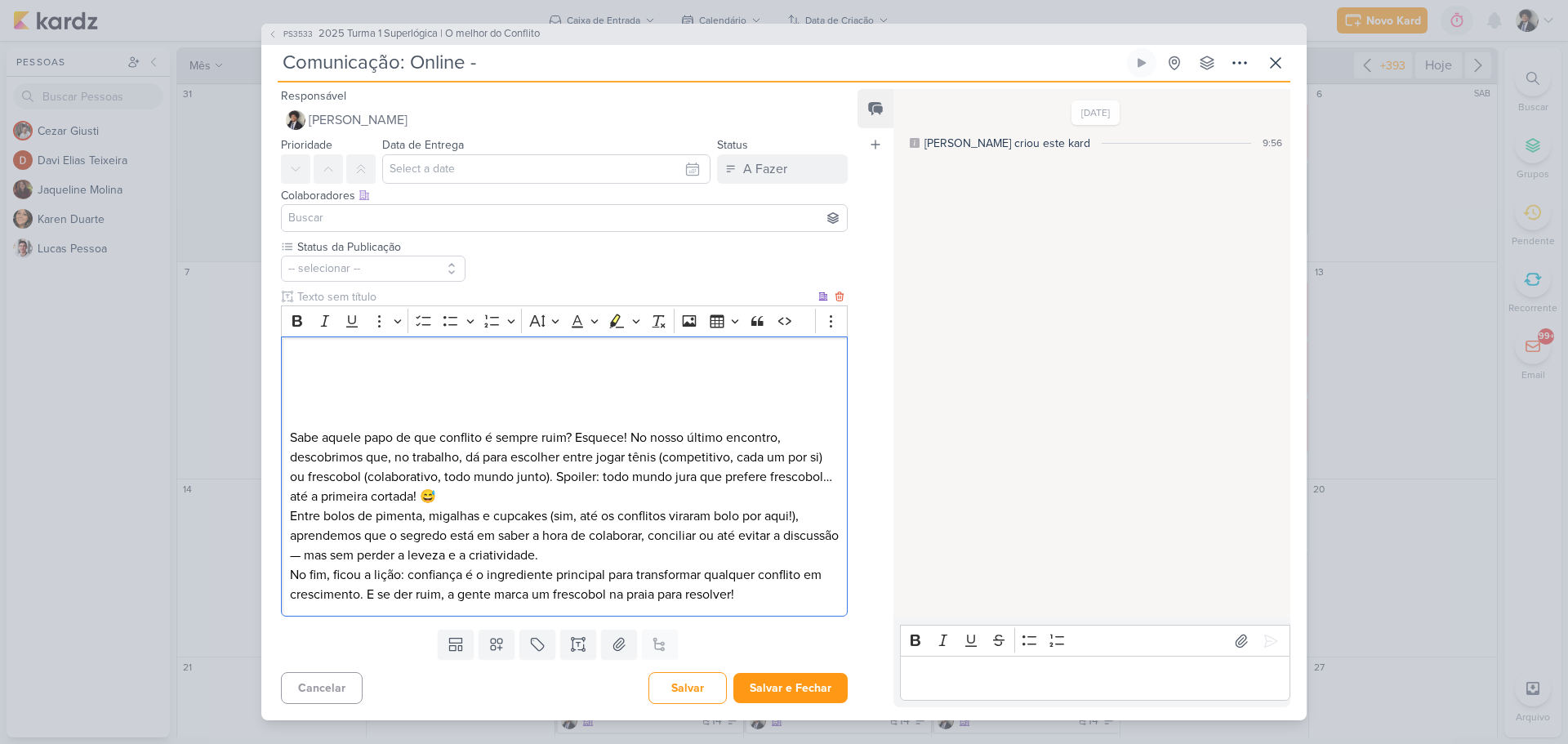
click at [377, 387] on p "Editor editing area: main" at bounding box center [564, 379] width 548 height 19
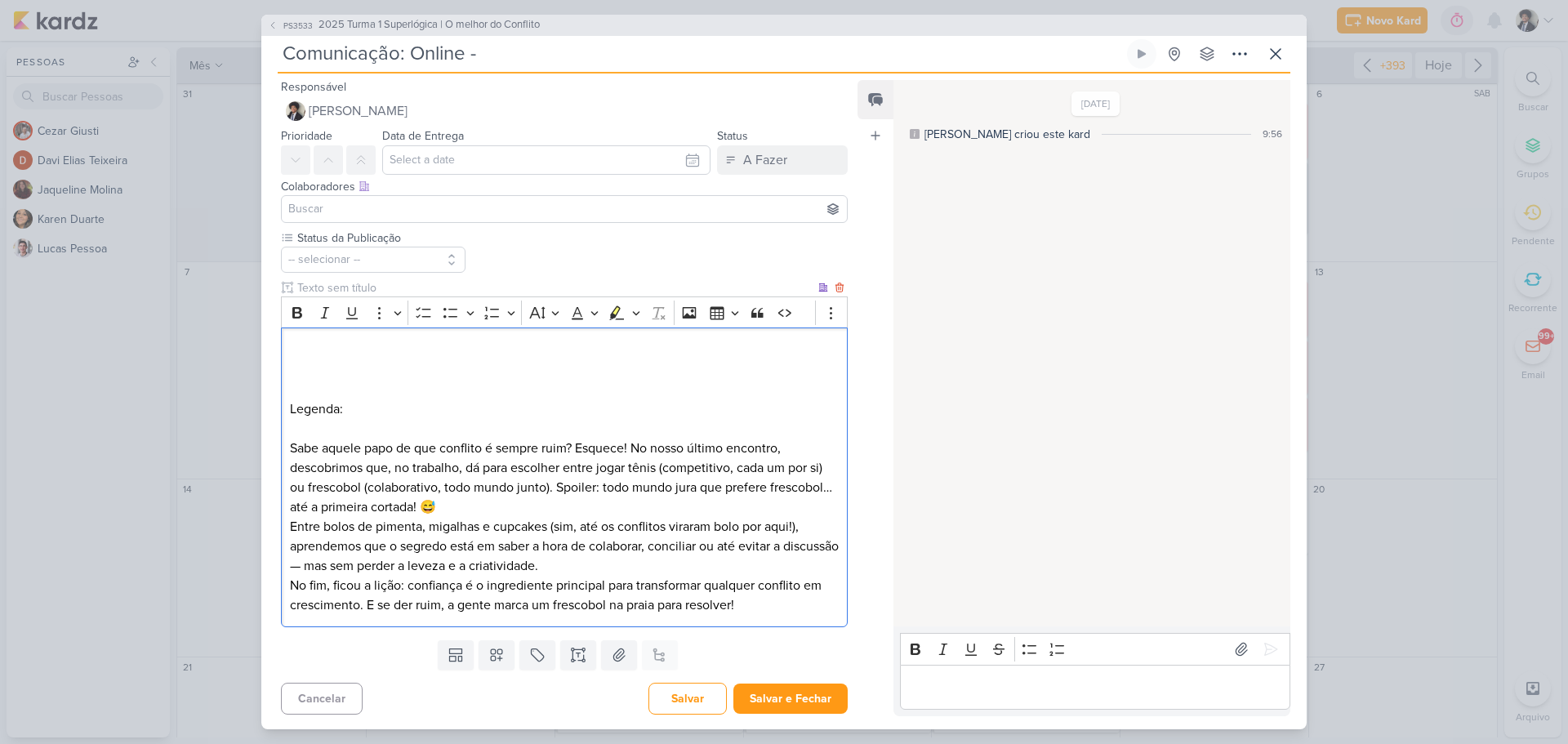
click at [422, 335] on div "Legenda: Sabe aquele papo de que conflito é sempre ruim? Esquece! No nosso últi…" at bounding box center [564, 477] width 567 height 300
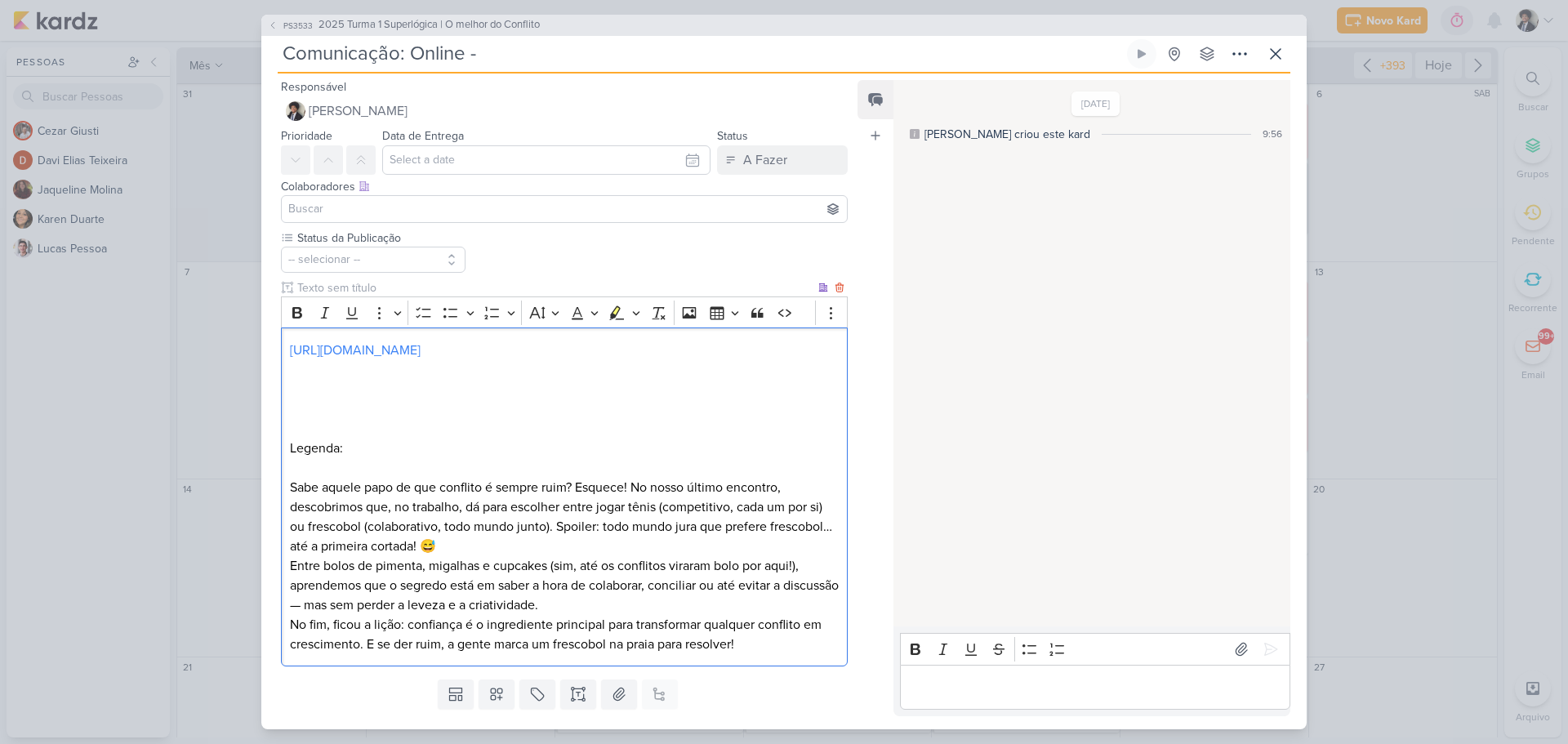
click at [548, 538] on p "Sabe aquele papo de que conflito é sempre ruim? Esquece! No nosso último encont…" at bounding box center [564, 517] width 548 height 78
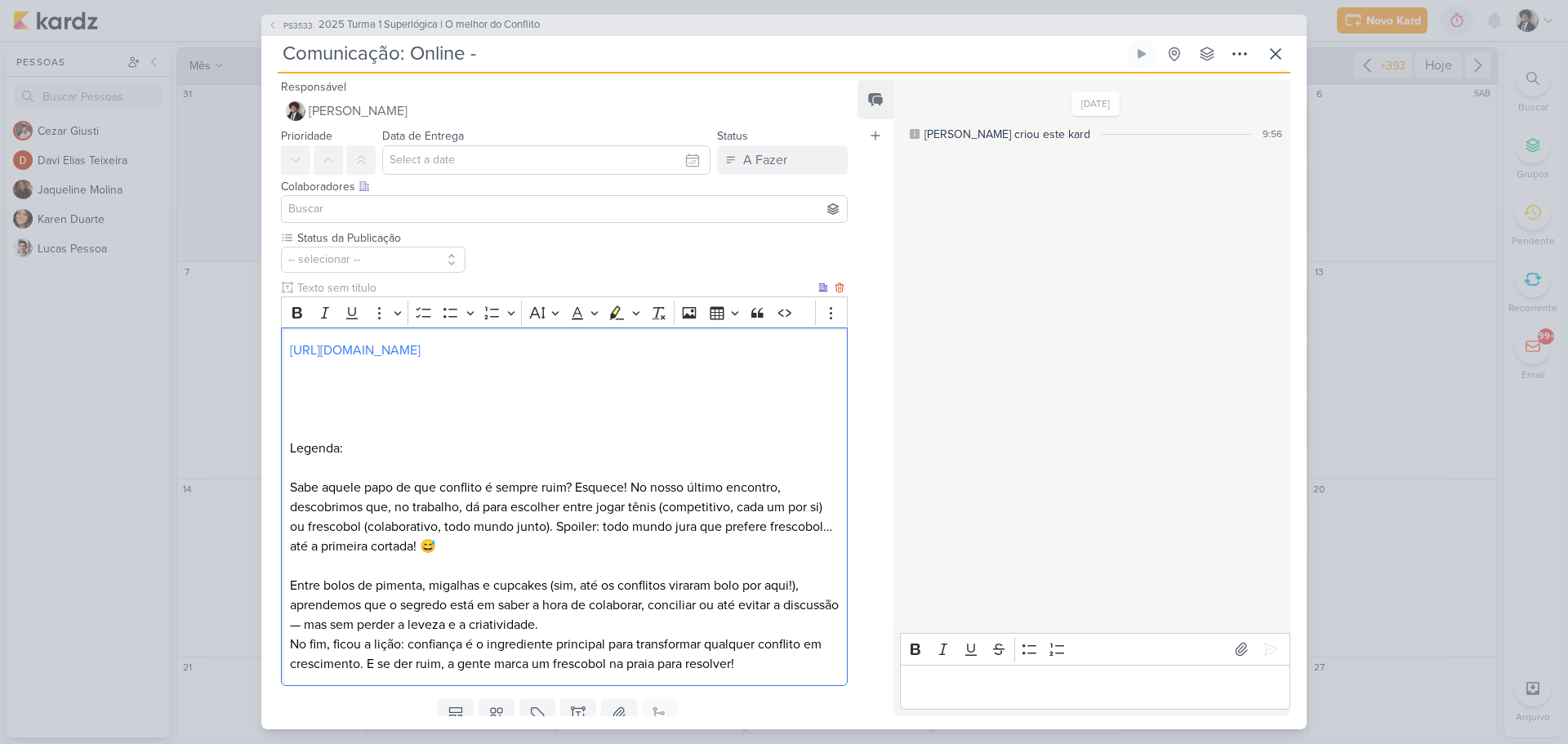
click at [624, 629] on p "Entre bolos de pimenta, migalhas e cupcakes (sim, até os conflitos viraram bolo…" at bounding box center [564, 604] width 548 height 59
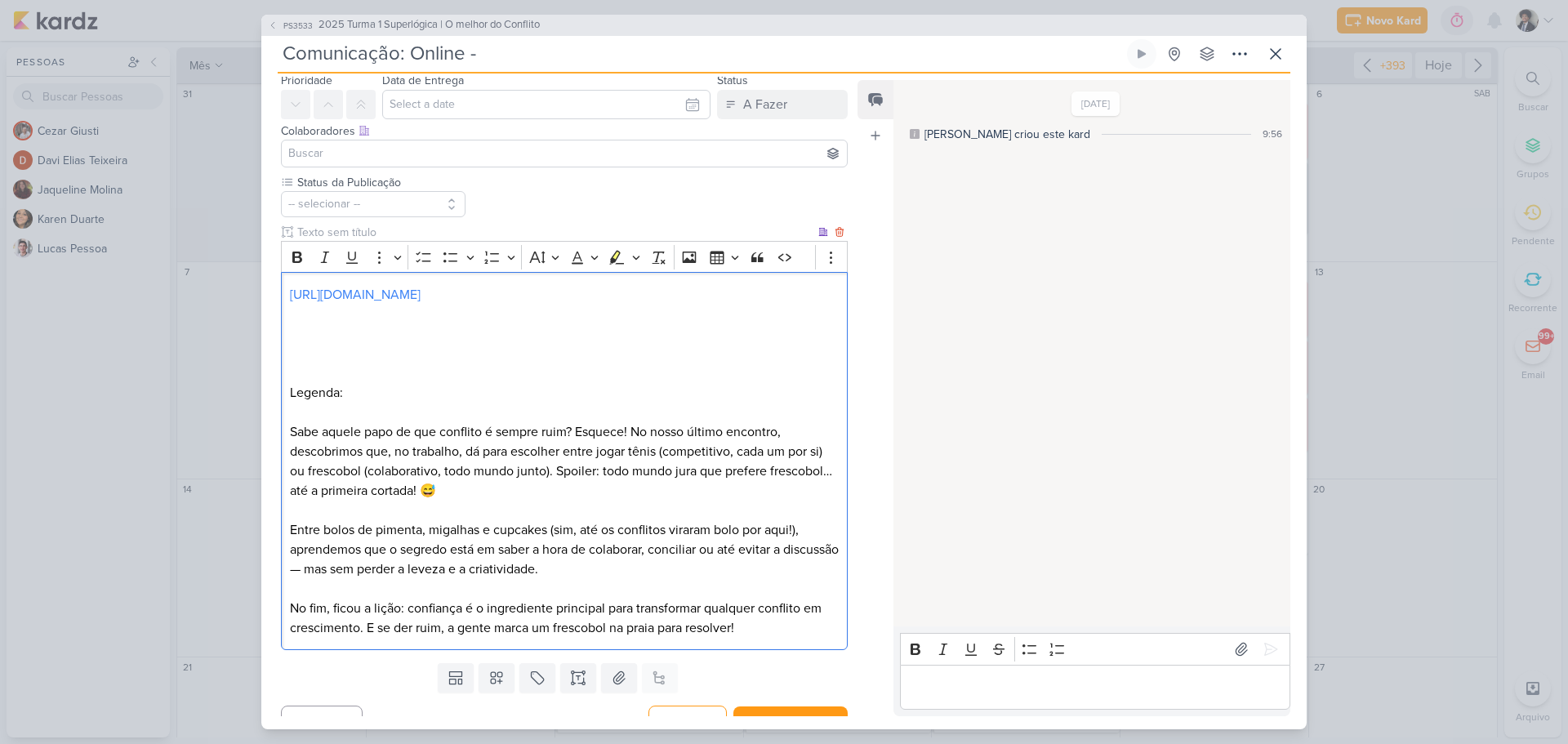
scroll to position [80, 0]
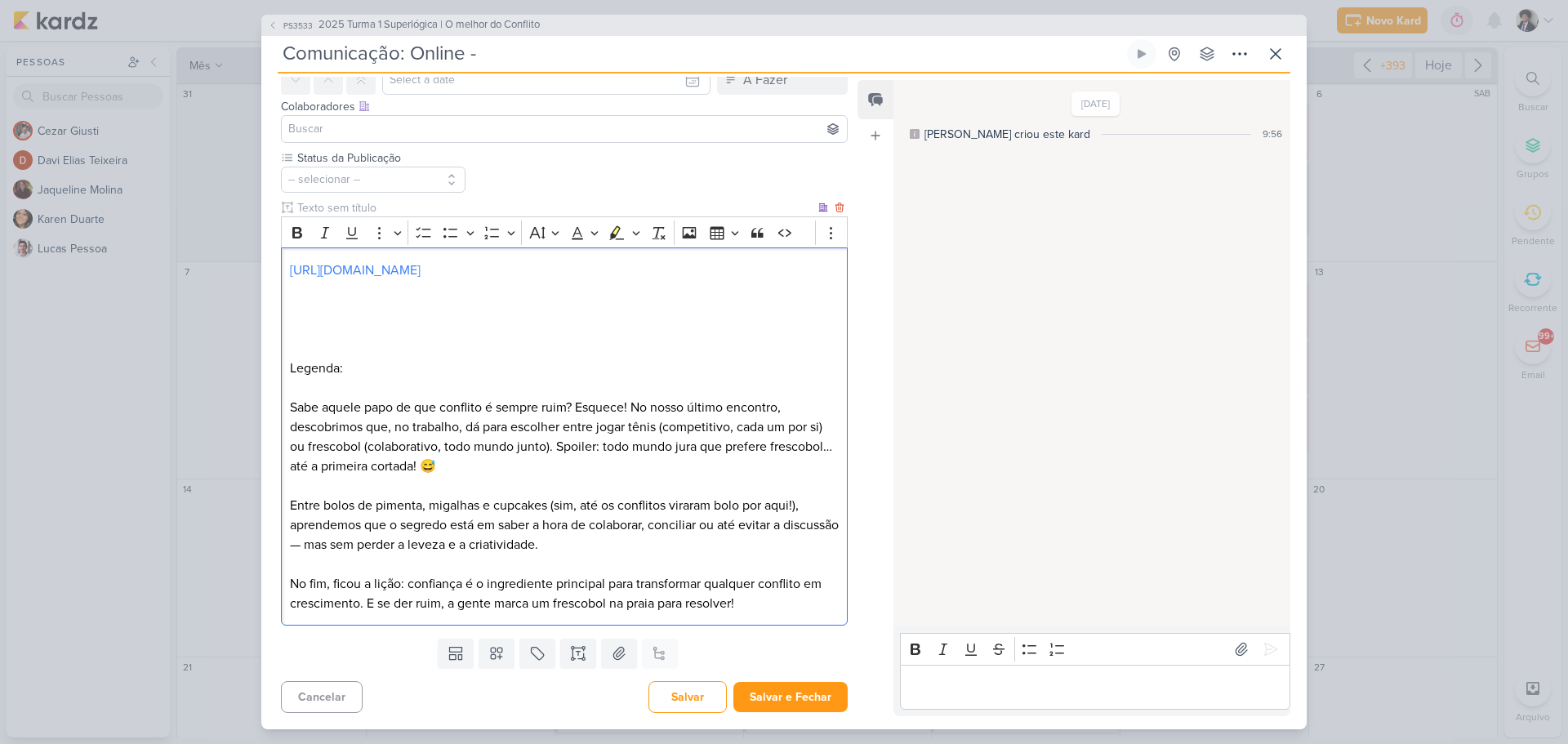
click at [602, 407] on p "Sabe aquele papo de que conflito é sempre ruim? Esquece! No nosso último encont…" at bounding box center [564, 436] width 548 height 78
click at [748, 450] on p "No nosso último encontro, descobrimos que, no trabalho, dá para escolher entre …" at bounding box center [564, 447] width 548 height 59
click at [748, 449] on p "No nosso último encontro, descobrimos que, no trabalho, dá para escolher entre …" at bounding box center [564, 447] width 548 height 59
click at [751, 446] on p "No nosso último encontro, descobrimos que, no trabalho, dá para escolher entre …" at bounding box center [564, 447] width 548 height 59
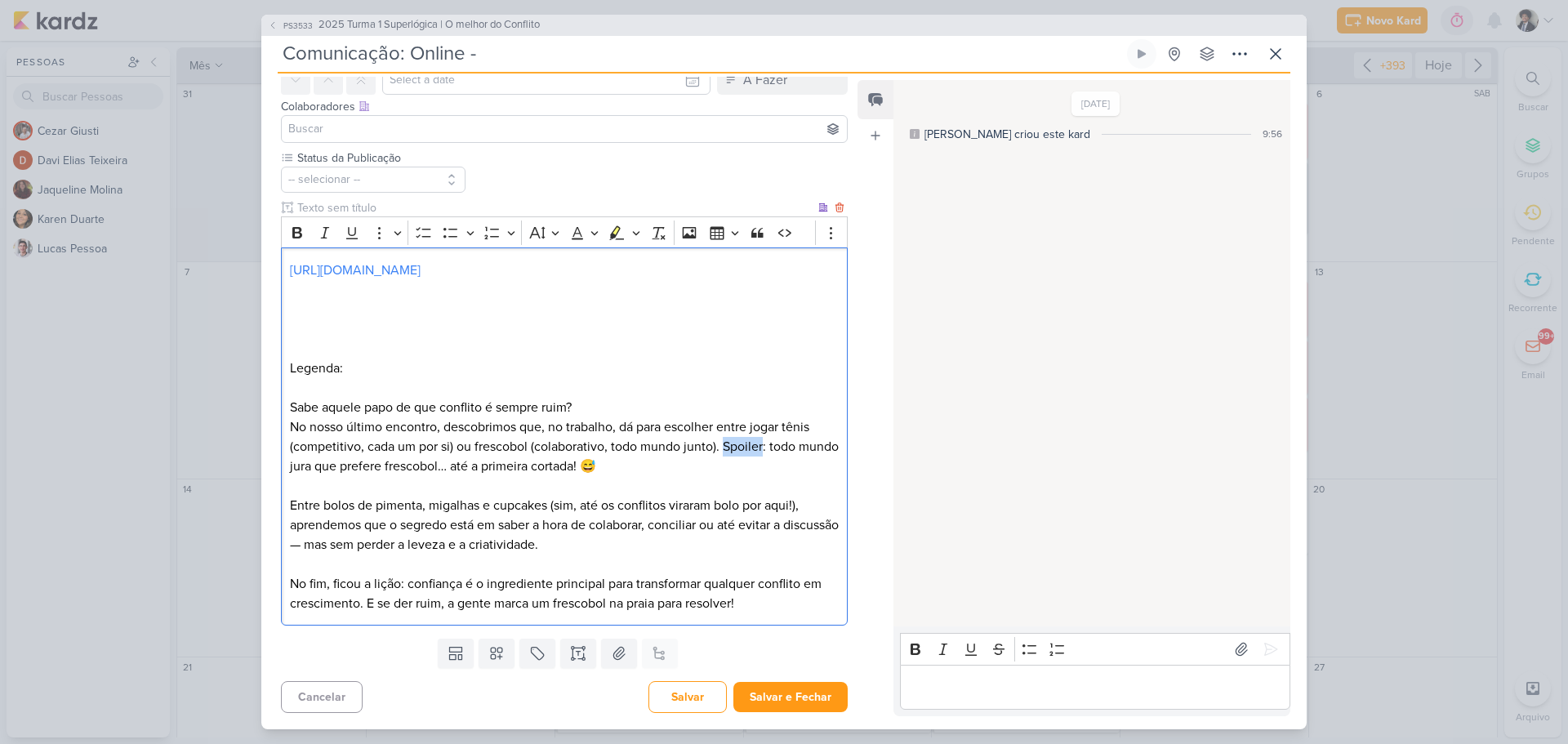
click at [751, 446] on p "No nosso último encontro, descobrimos que, no trabalho, dá para escolher entre …" at bounding box center [564, 447] width 548 height 59
click at [726, 447] on p "No nosso último encontro, descobrimos que, no trabalho, dá para escolher entre …" at bounding box center [564, 447] width 548 height 59
click at [370, 430] on p "No nosso último encontro, descobrimos que, no trabalho, dá para escolher entre …" at bounding box center [564, 447] width 548 height 59
click at [326, 425] on p "No nosso encontro, descobrimos que, no trabalho, dá para escolher entre jogar t…" at bounding box center [564, 447] width 548 height 59
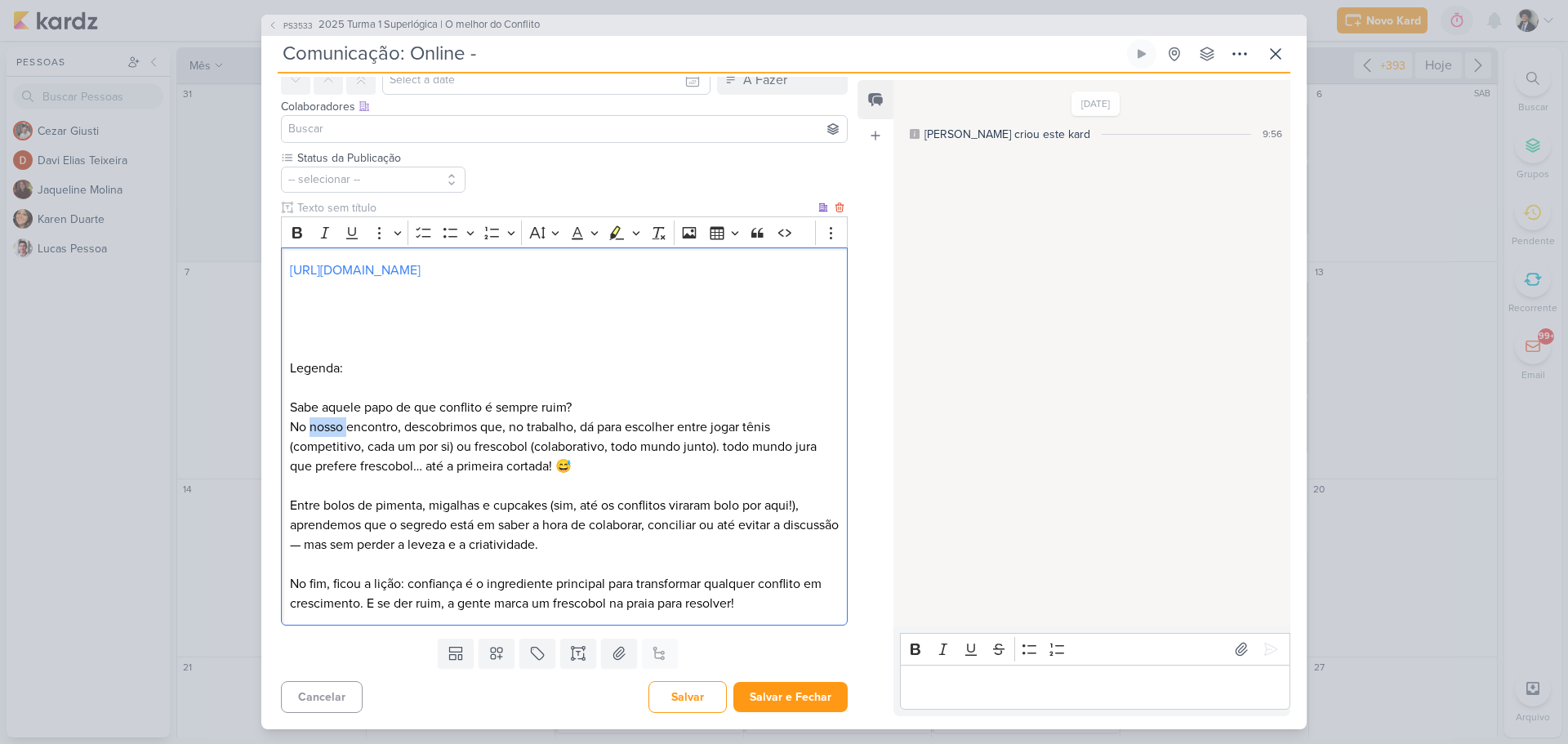
click at [326, 425] on p "No nosso encontro, descobrimos que, no trabalho, dá para escolher entre jogar t…" at bounding box center [564, 447] width 548 height 59
click at [361, 427] on p "No encontro, descobrimos que, no trabalho, dá para escolher entre jogar tênis (…" at bounding box center [564, 447] width 548 height 59
click at [426, 429] on p "No encontro com os estgiários da @Superlogica, descobrimos que, no trabalho, dá…" at bounding box center [564, 447] width 548 height 59
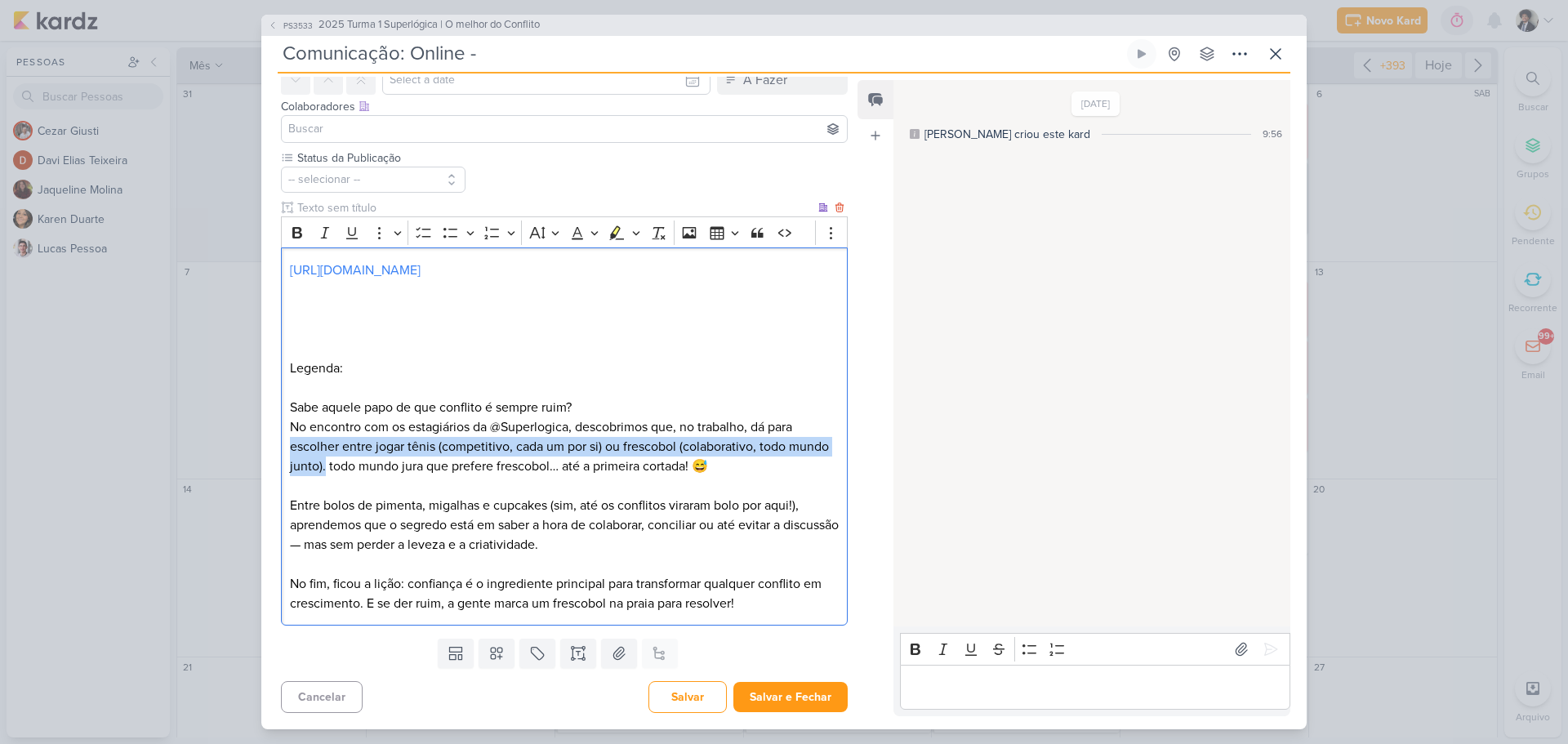
drag, startPoint x: 287, startPoint y: 448, endPoint x: 323, endPoint y: 464, distance: 39.4
click at [323, 464] on div "[URL][DOMAIN_NAME] Legenda: Sabe aquele papo de que conflito é sempre ruim? No …" at bounding box center [564, 436] width 567 height 378
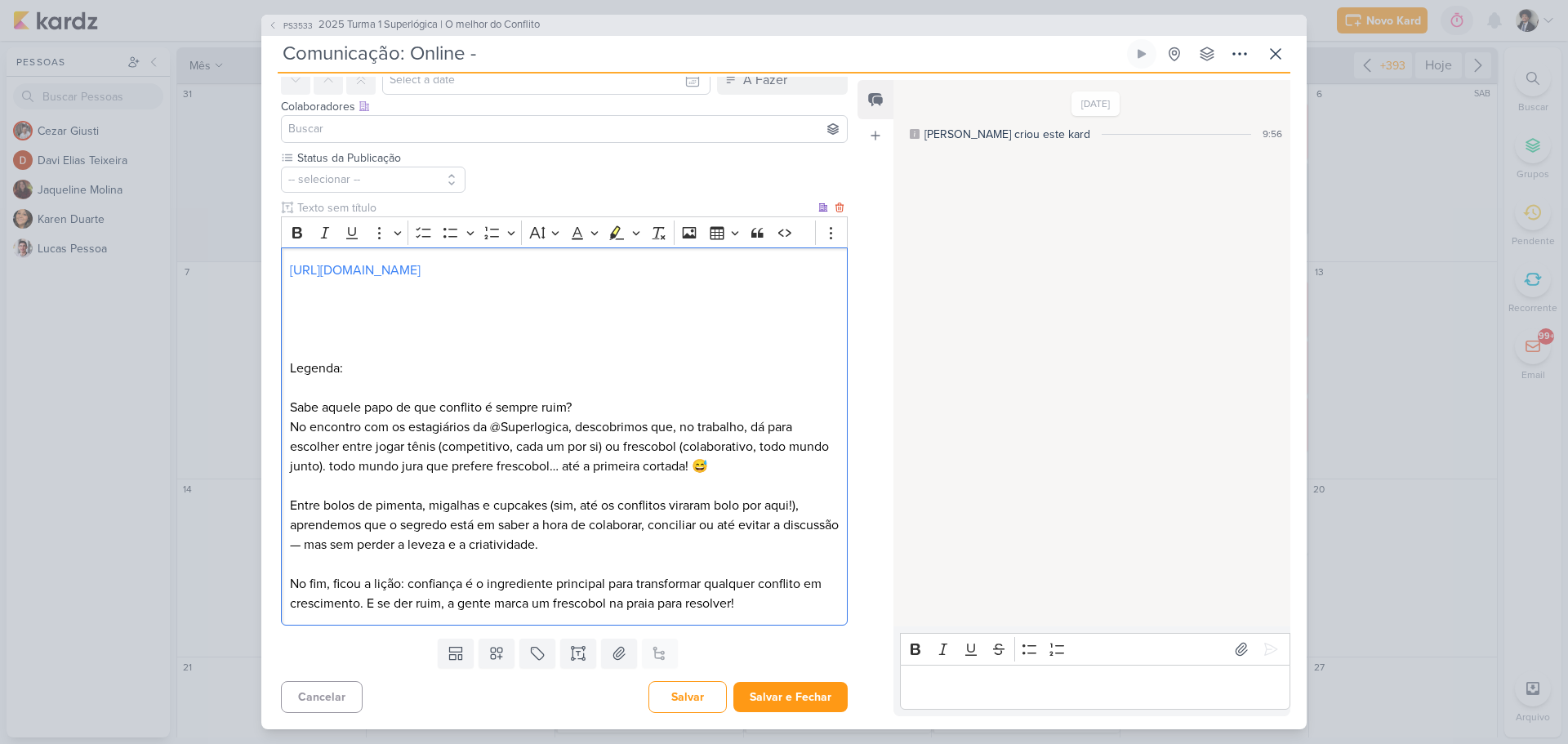
click at [375, 435] on p "No encontro com os estagiários da @Superlogica, descobrimos que, no trabalho, d…" at bounding box center [564, 447] width 548 height 59
drag, startPoint x: 755, startPoint y: 424, endPoint x: 370, endPoint y: 445, distance: 385.6
click at [370, 445] on p "No encontro com os estagiários da @Superlogica, descobrimos que, no trabalho, d…" at bounding box center [564, 447] width 548 height 59
drag, startPoint x: 427, startPoint y: 446, endPoint x: 511, endPoint y: 452, distance: 84.2
click at [511, 452] on p "No encontro com os estagiários da @Superlogica, descobrimos que, no trabalho, p…" at bounding box center [564, 447] width 548 height 59
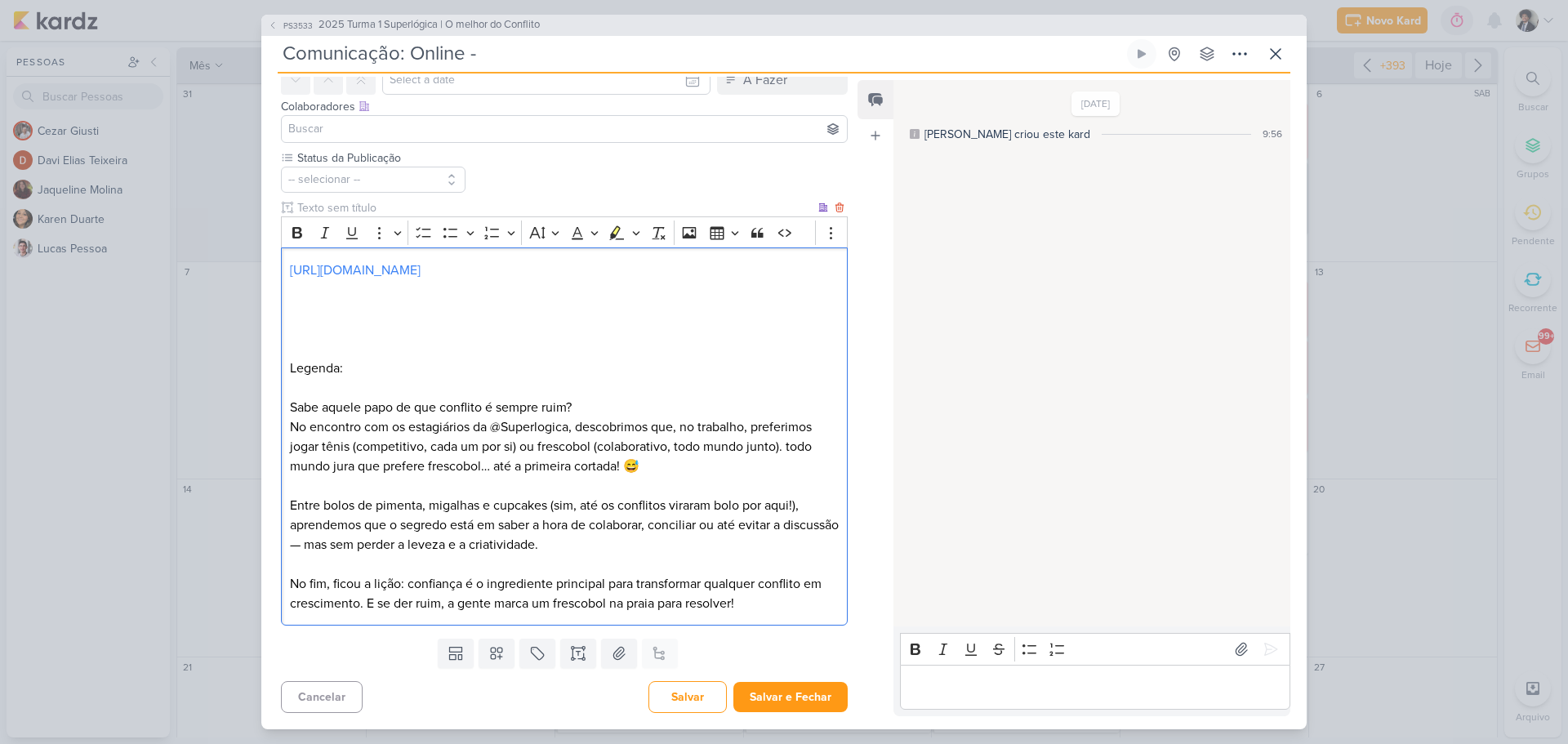
click at [526, 442] on p "No encontro com os estagiários da @Superlogica, descobrimos que, no trabalho, p…" at bounding box center [564, 447] width 548 height 59
click at [658, 428] on p "No encontro com os estagiários da @Superlogica, descobrimos que, no trabalho, p…" at bounding box center [564, 447] width 548 height 59
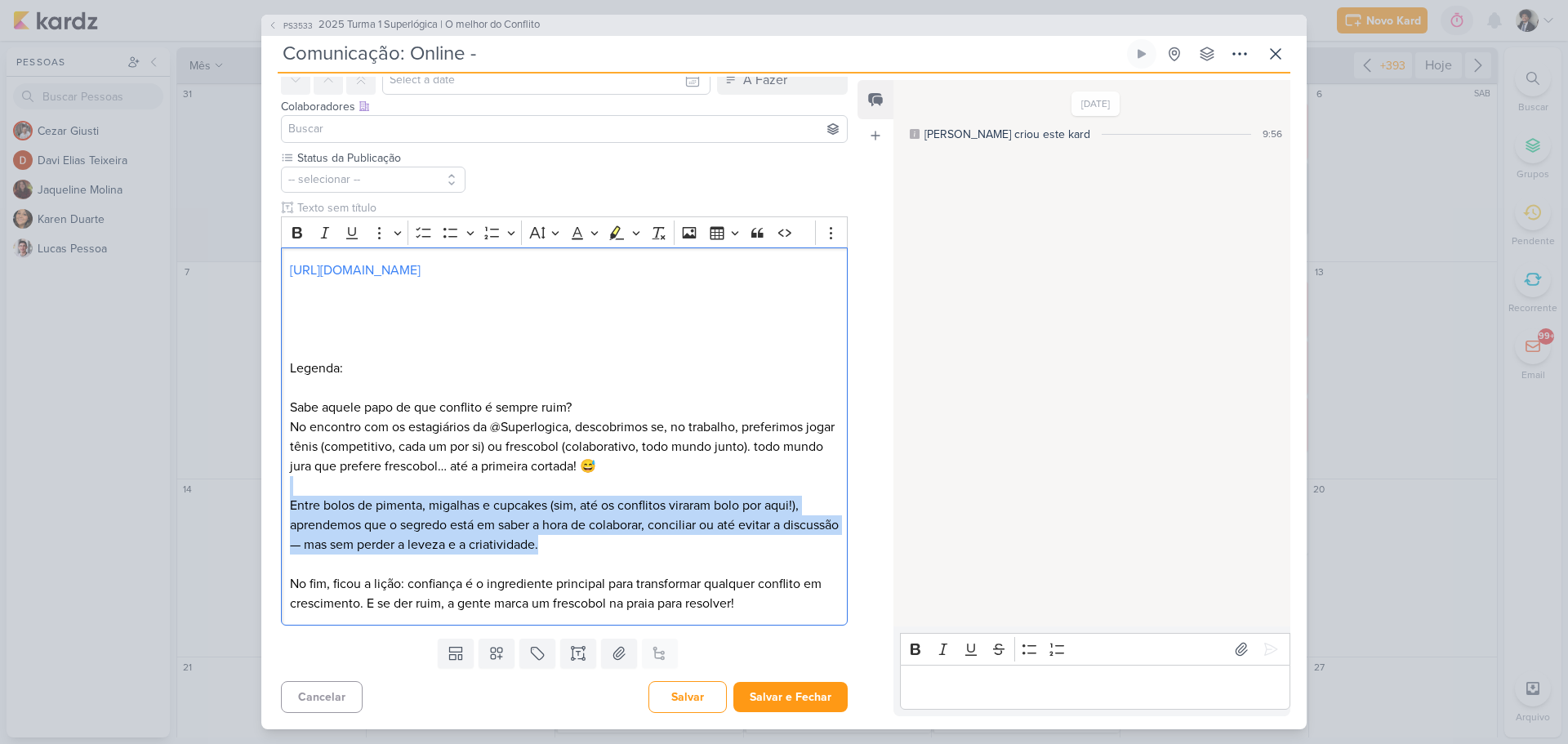
drag, startPoint x: 634, startPoint y: 552, endPoint x: 233, endPoint y: 495, distance: 405.0
click at [233, 495] on div "PS3533 2025 Turma 1 Superlógica | O melhor do Conflito Comunicação: Online -" at bounding box center [784, 372] width 1568 height 744
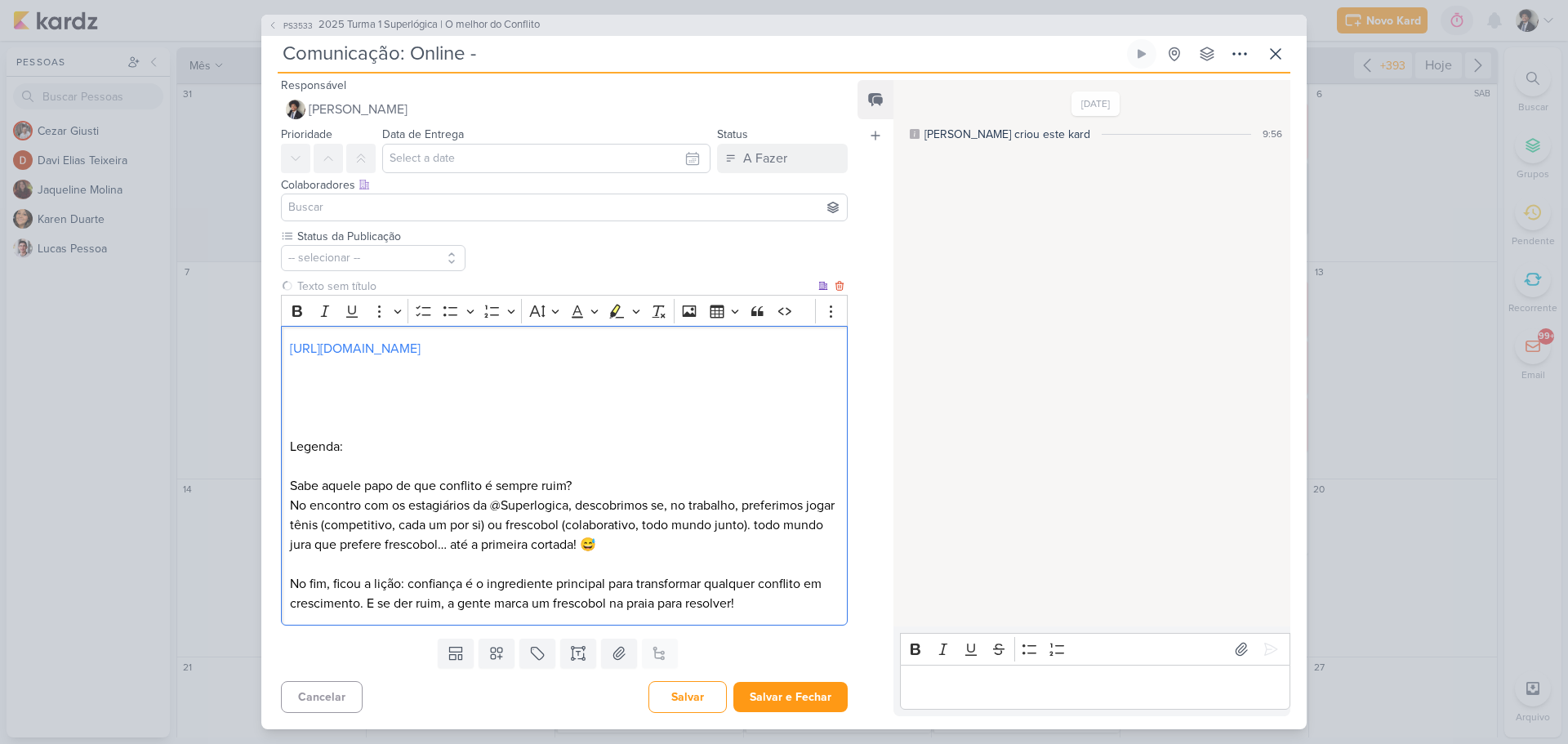
scroll to position [2, 0]
drag, startPoint x: 409, startPoint y: 588, endPoint x: 249, endPoint y: 585, distance: 160.0
click at [249, 585] on div "PS3533 2025 Turma 1 Superlógica | O melhor do Conflito Comunicação: Online -" at bounding box center [784, 372] width 1568 height 744
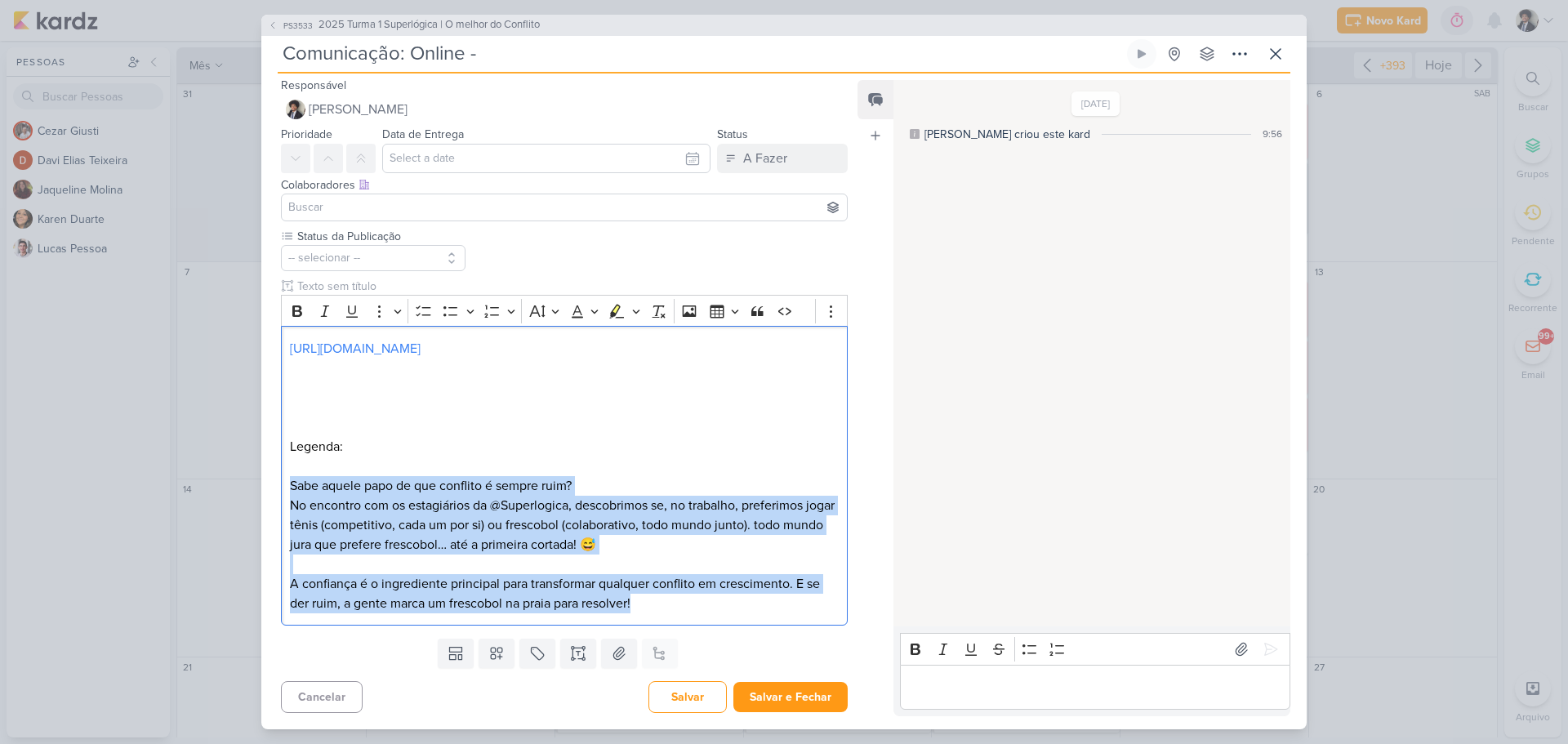
drag, startPoint x: 672, startPoint y: 600, endPoint x: 271, endPoint y: 491, distance: 415.6
click at [271, 491] on div "Status da Publicação -- selecionar --" at bounding box center [558, 430] width 593 height 404
click at [556, 490] on p "Sabe aquele papo de que conflito é sempre ruim?" at bounding box center [564, 486] width 548 height 19
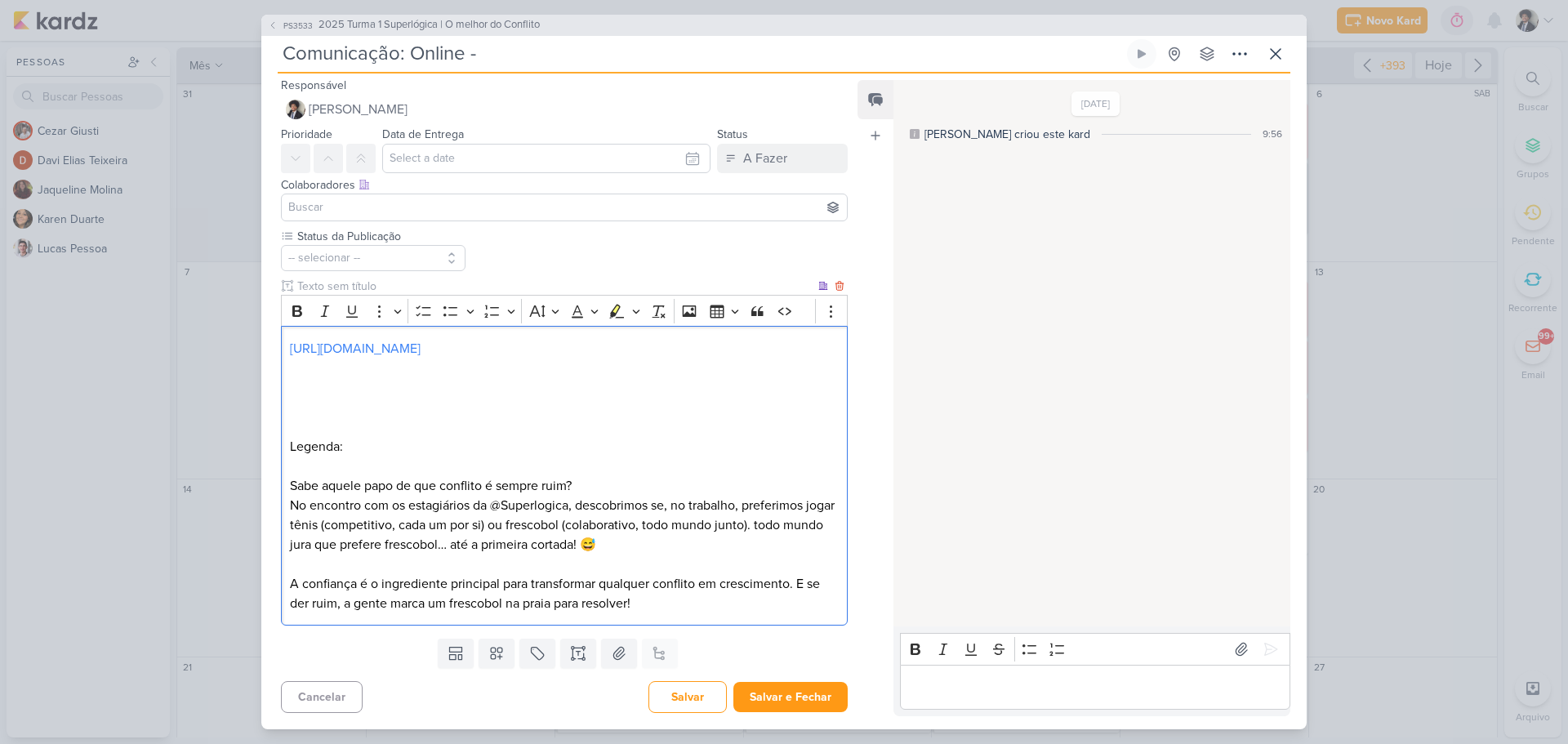
click at [508, 482] on p "Sabe aquele papo de que conflito é sempre ruim?" at bounding box center [564, 486] width 548 height 19
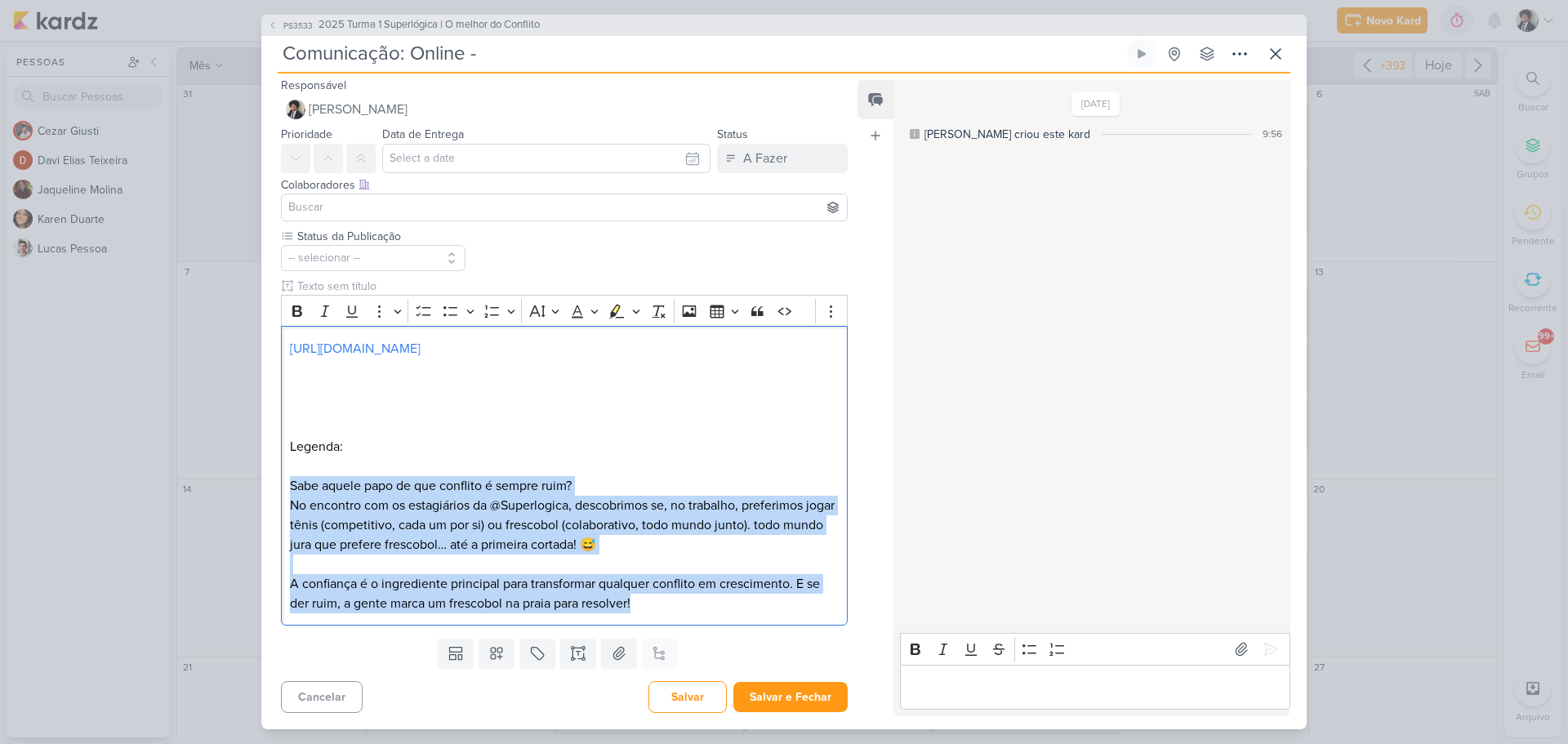
drag, startPoint x: 656, startPoint y: 603, endPoint x: 257, endPoint y: 477, distance: 418.4
click at [257, 477] on div "PS3533 2025 Turma 1 Superlógica | O melhor do Conflito Comunicação: Online -" at bounding box center [784, 372] width 1568 height 744
copy div "Sabe aquele papo de que conflito é sempre ruim? No encontro com os estagiários …"
click at [403, 478] on p "Sabe aquele papo de que conflito é sempre ruim?" at bounding box center [564, 486] width 548 height 19
drag, startPoint x: 284, startPoint y: 484, endPoint x: 667, endPoint y: 616, distance: 405.1
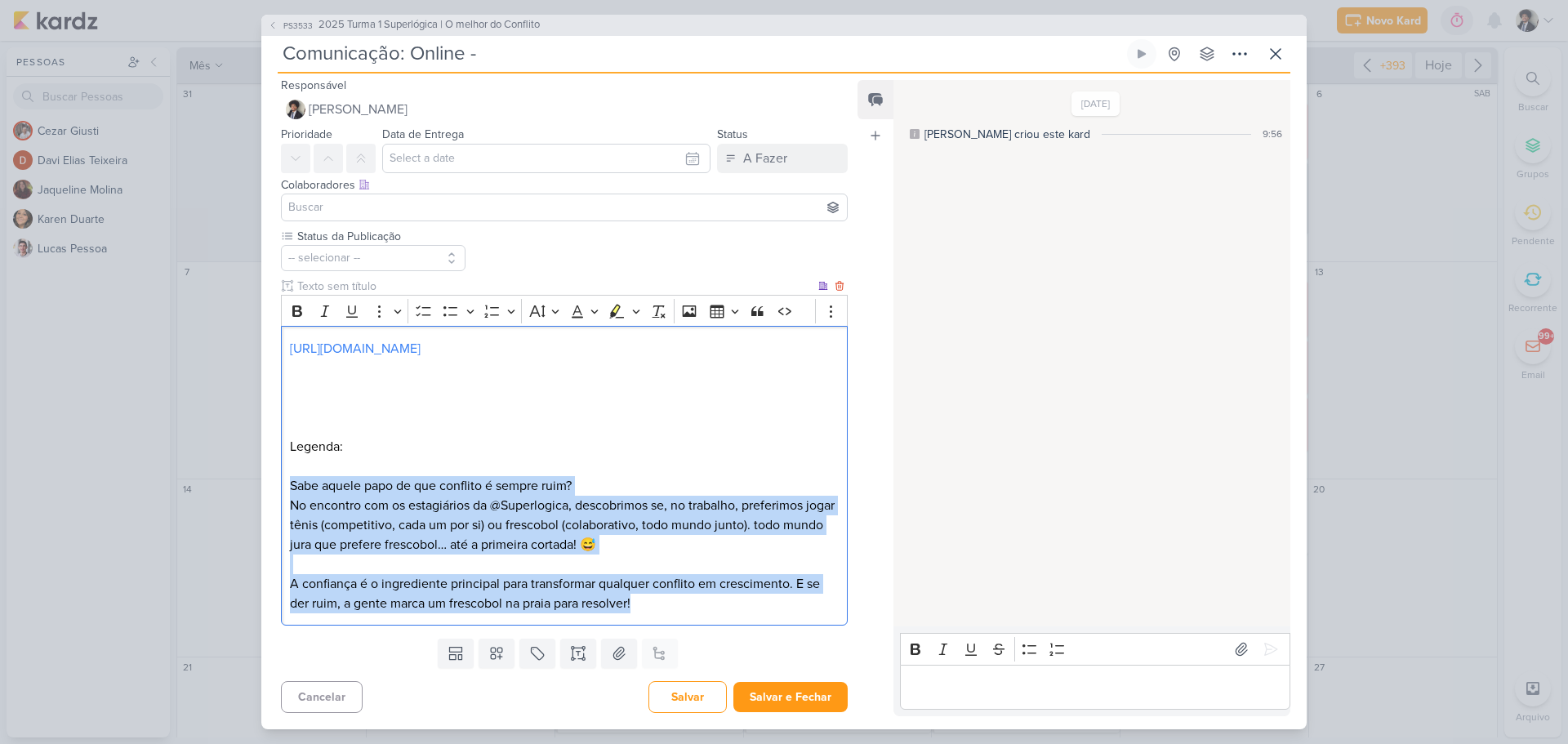
click at [667, 616] on div "[URL][DOMAIN_NAME] Legenda: Sabe aquele papo de que conflito é sempre ruim? No …" at bounding box center [564, 476] width 567 height 300
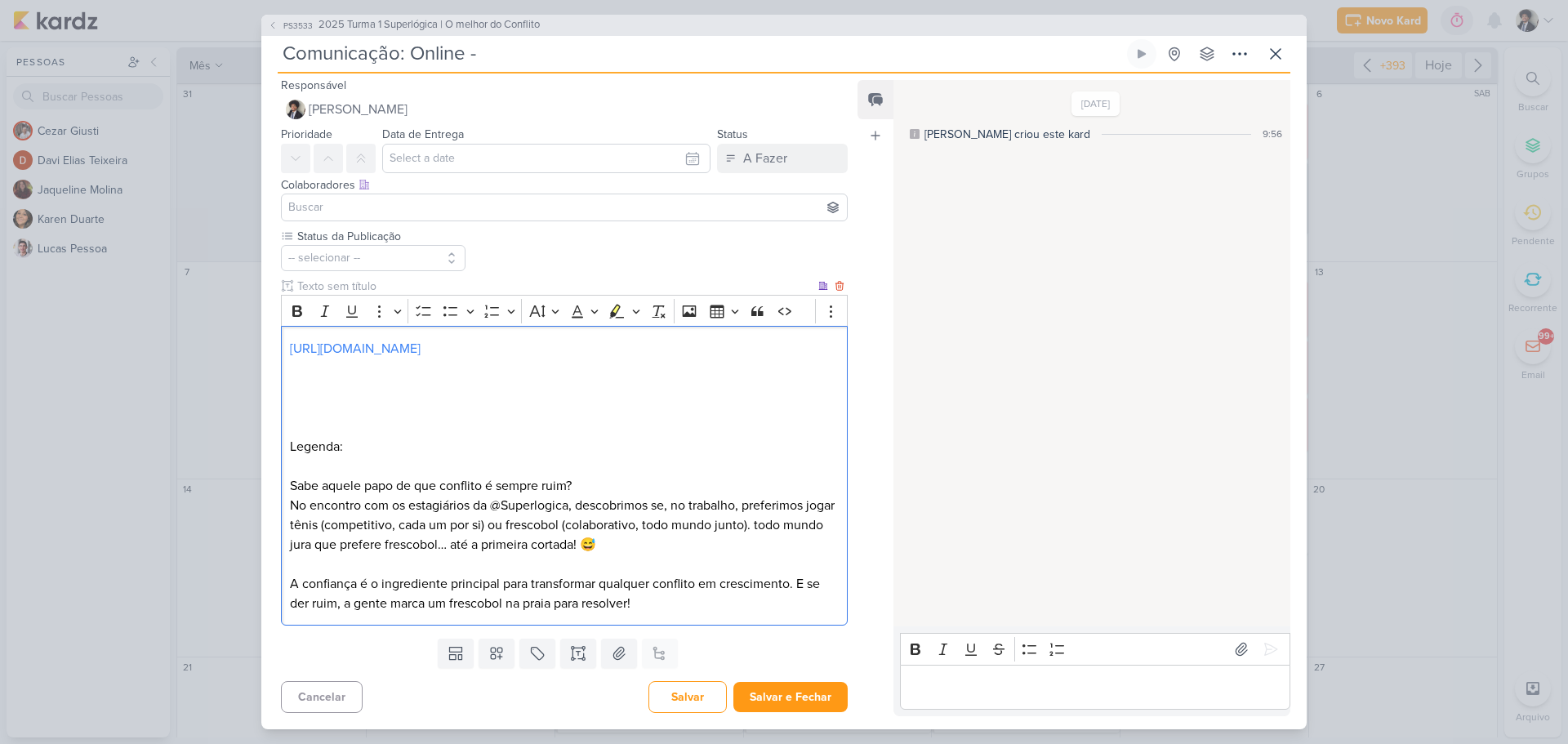
scroll to position [21, 0]
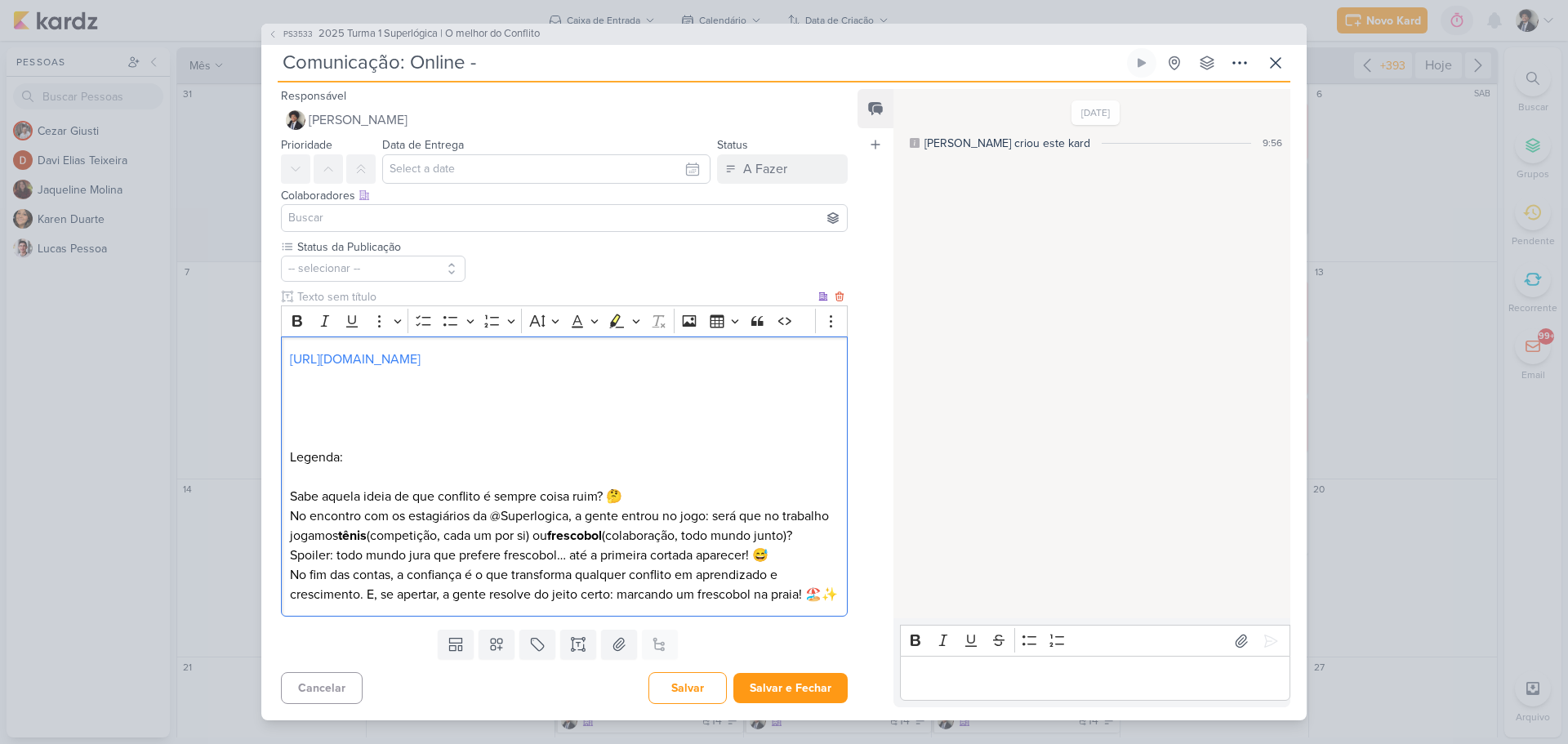
click at [367, 527] on strong "tênis" at bounding box center [352, 535] width 29 height 16
click at [608, 527] on strong "frescobol" at bounding box center [580, 535] width 55 height 16
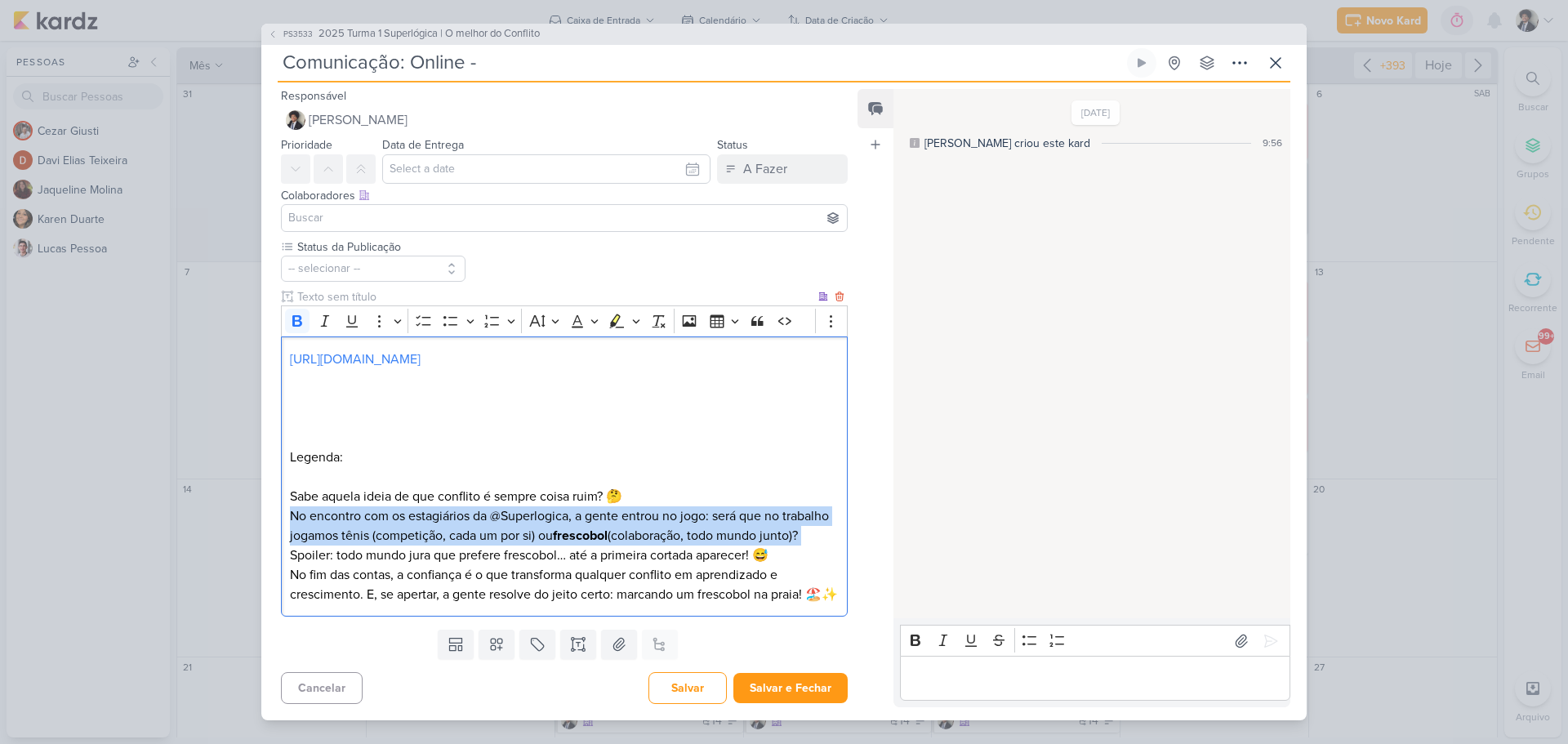
click at [608, 527] on strong "frescobol" at bounding box center [580, 535] width 55 height 16
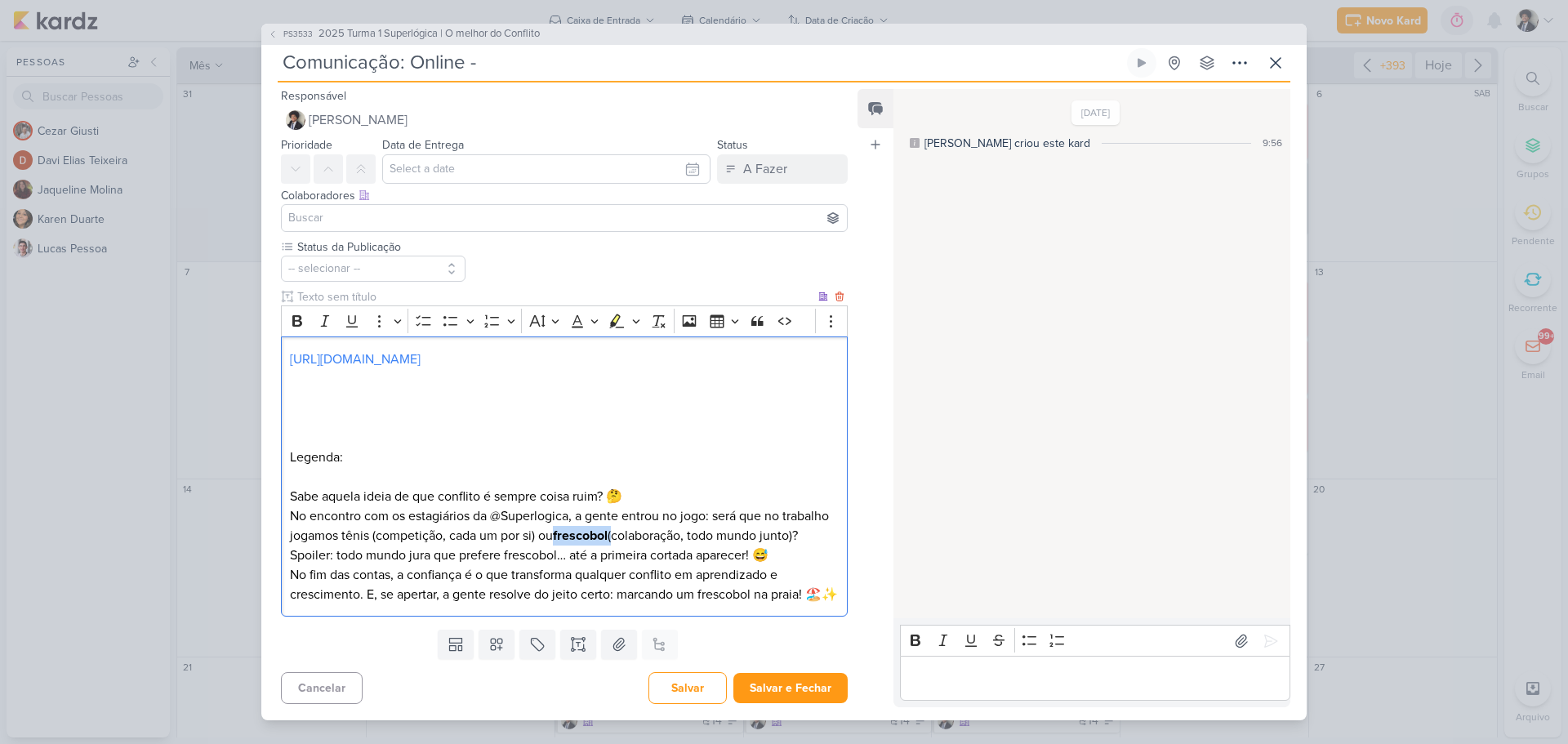
click at [608, 527] on strong "frescobol" at bounding box center [580, 535] width 55 height 16
click at [635, 526] on p "No encontro com os estagiários da @Superlogica, a gente entrou no jogo: será qu…" at bounding box center [564, 535] width 548 height 59
click at [316, 545] on p "No encontro com os estagiários da @Superlogica, a gente entrou no jogo: será qu…" at bounding box center [564, 535] width 548 height 59
click at [297, 546] on p "No encontro com os estagiários da @Superlogica, a gente entrou no jogo: será qu…" at bounding box center [564, 535] width 548 height 59
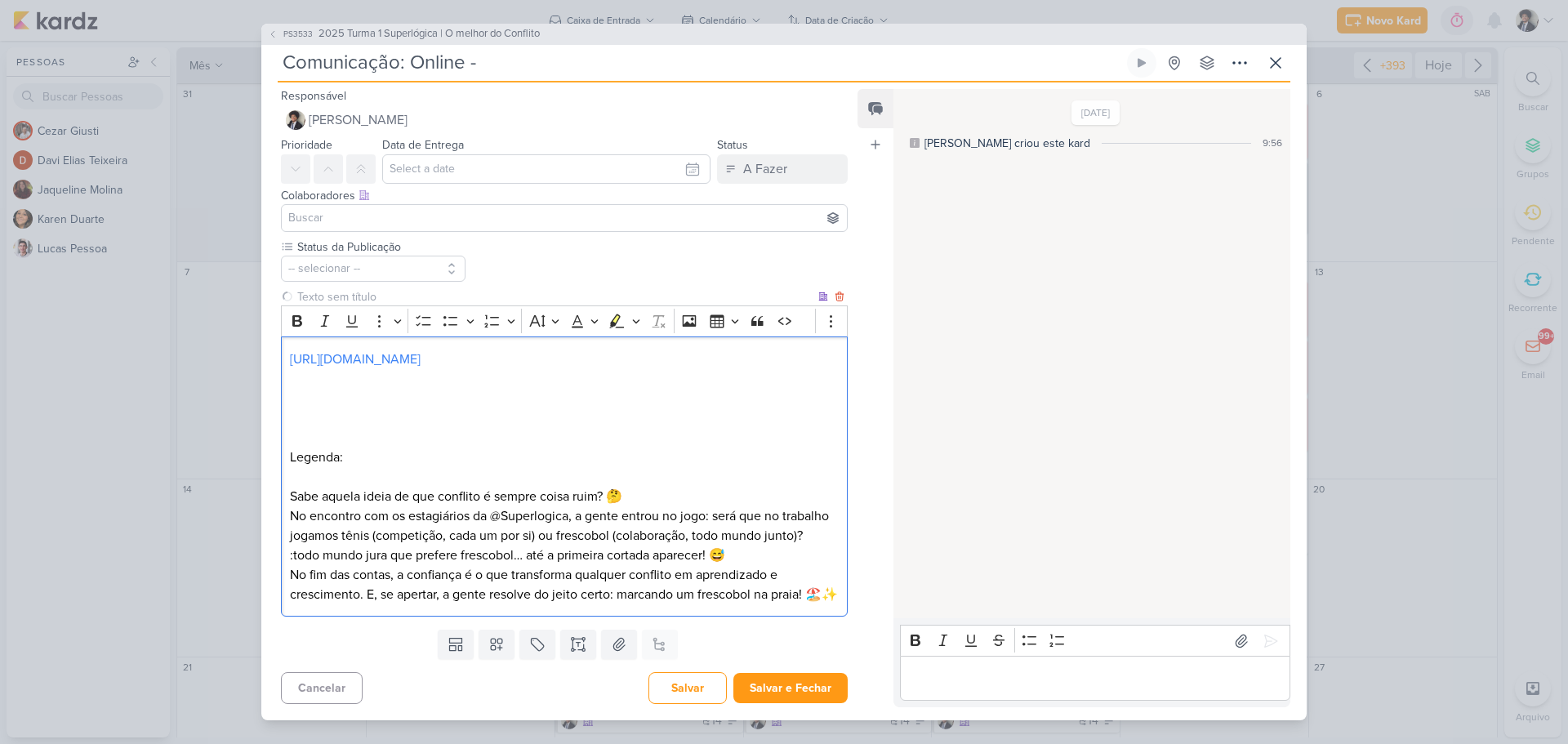
click at [298, 544] on p "No encontro com os estagiários da @Superlogica, a gente entrou no jogo: será qu…" at bounding box center [564, 535] width 548 height 59
click at [777, 546] on p "No encontro com os estagiários da @Superlogica, a gente entrou no jogo: será qu…" at bounding box center [564, 535] width 548 height 59
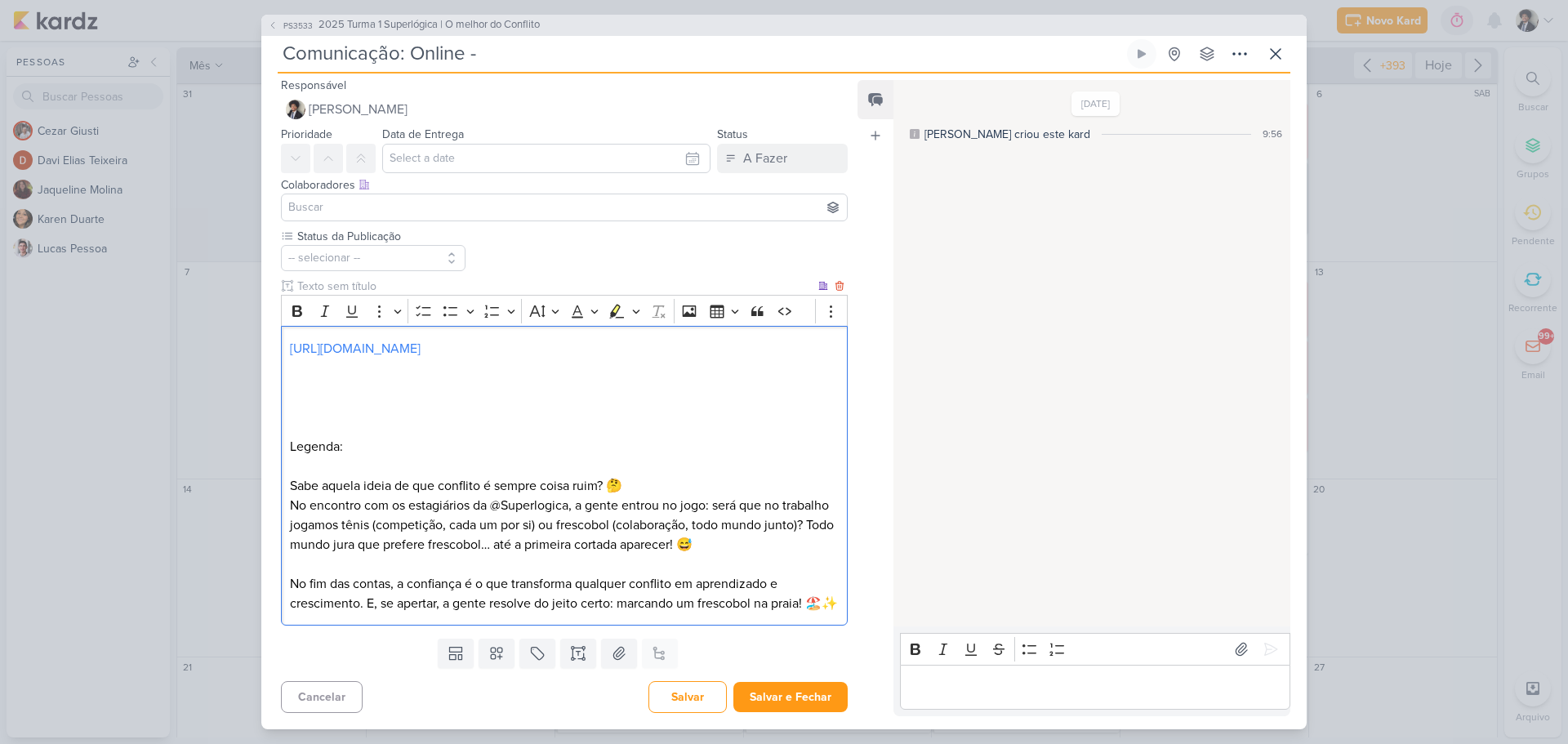
scroll to position [21, 0]
click at [771, 526] on p "No encontro com os estagiários da @Superlogica, a gente entrou no jogo: será qu…" at bounding box center [564, 525] width 548 height 59
click at [632, 476] on p "Sabe aquela ideia de que conflito é sempre coisa ruim? 🤔" at bounding box center [564, 486] width 548 height 19
click at [314, 602] on p "No fim das contas, a confiança é o que transforma qualquer conflito em aprendiz…" at bounding box center [564, 594] width 548 height 39
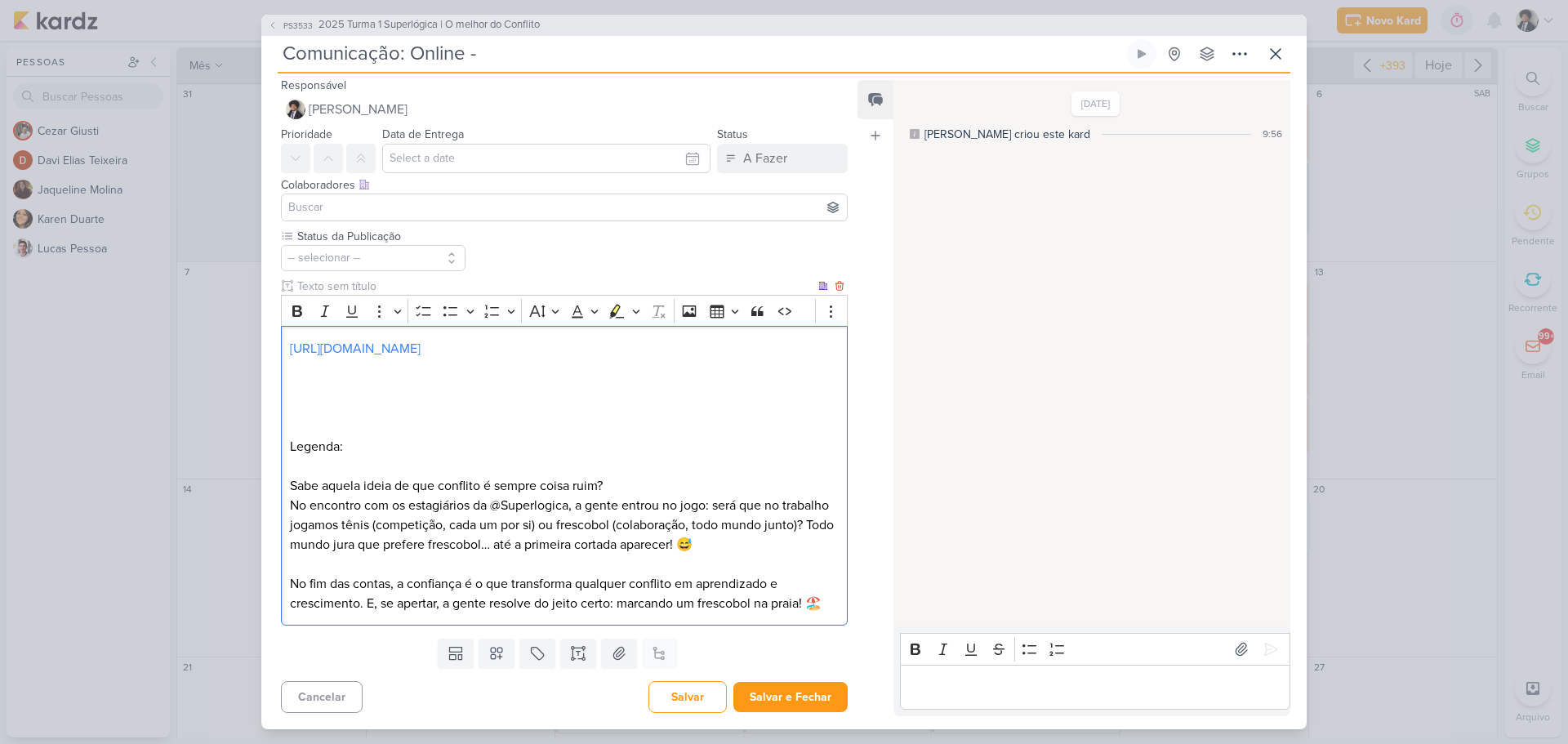
click at [299, 430] on p "Editor editing area: main" at bounding box center [564, 427] width 548 height 19
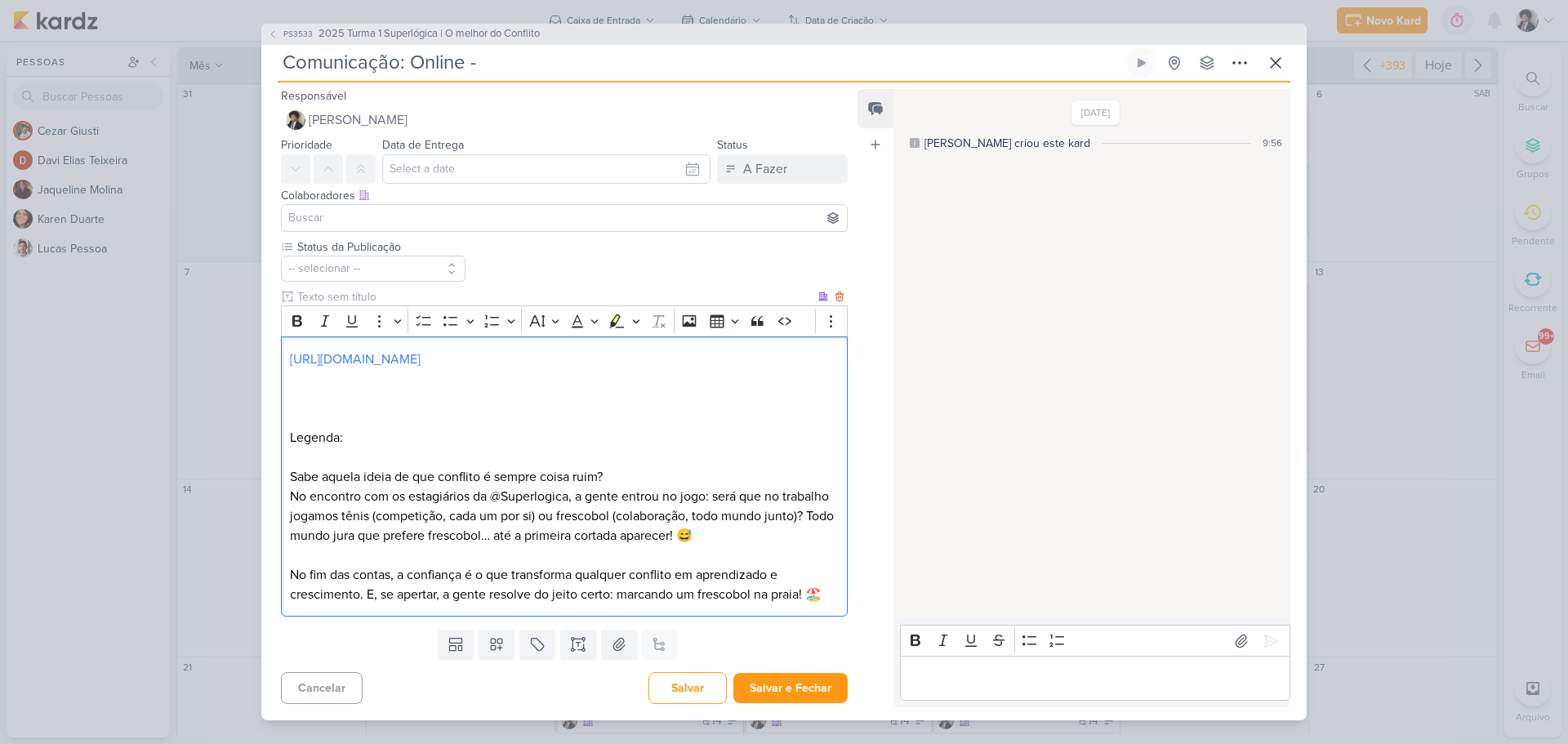
scroll to position [0, 0]
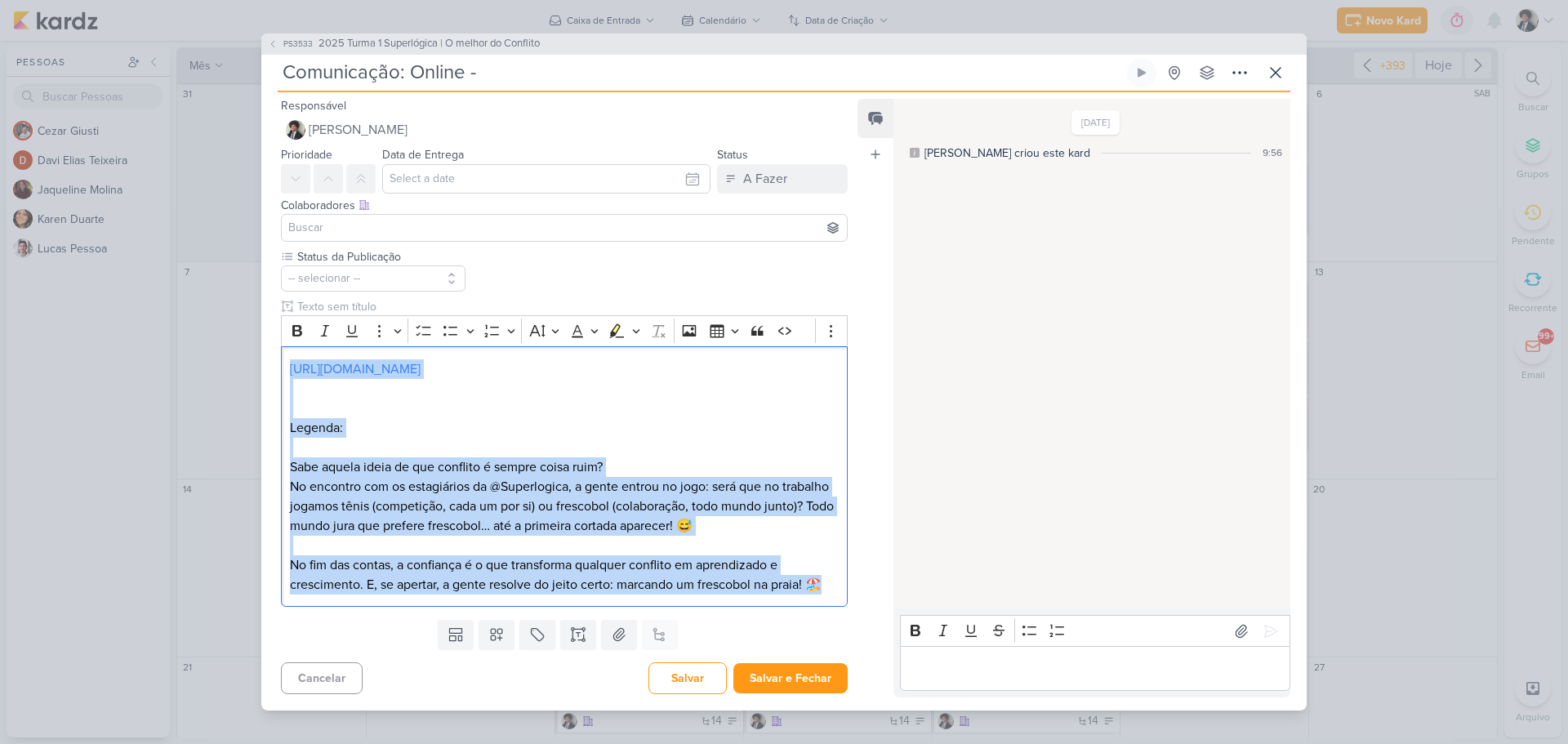
drag, startPoint x: 288, startPoint y: 372, endPoint x: 867, endPoint y: 598, distance: 621.5
click at [867, 598] on div "Responsável [PERSON_NAME] Nenhum contato encontrado create new contact Novo Con…" at bounding box center [784, 401] width 1046 height 619
copy div "[URL][DOMAIN_NAME] Legenda: Sabe aquela ideia de que conflito é sempre coisa ru…"
click at [544, 464] on p "Sabe aquela ideia de que conflito é sempre coisa ruim?" at bounding box center [564, 467] width 548 height 19
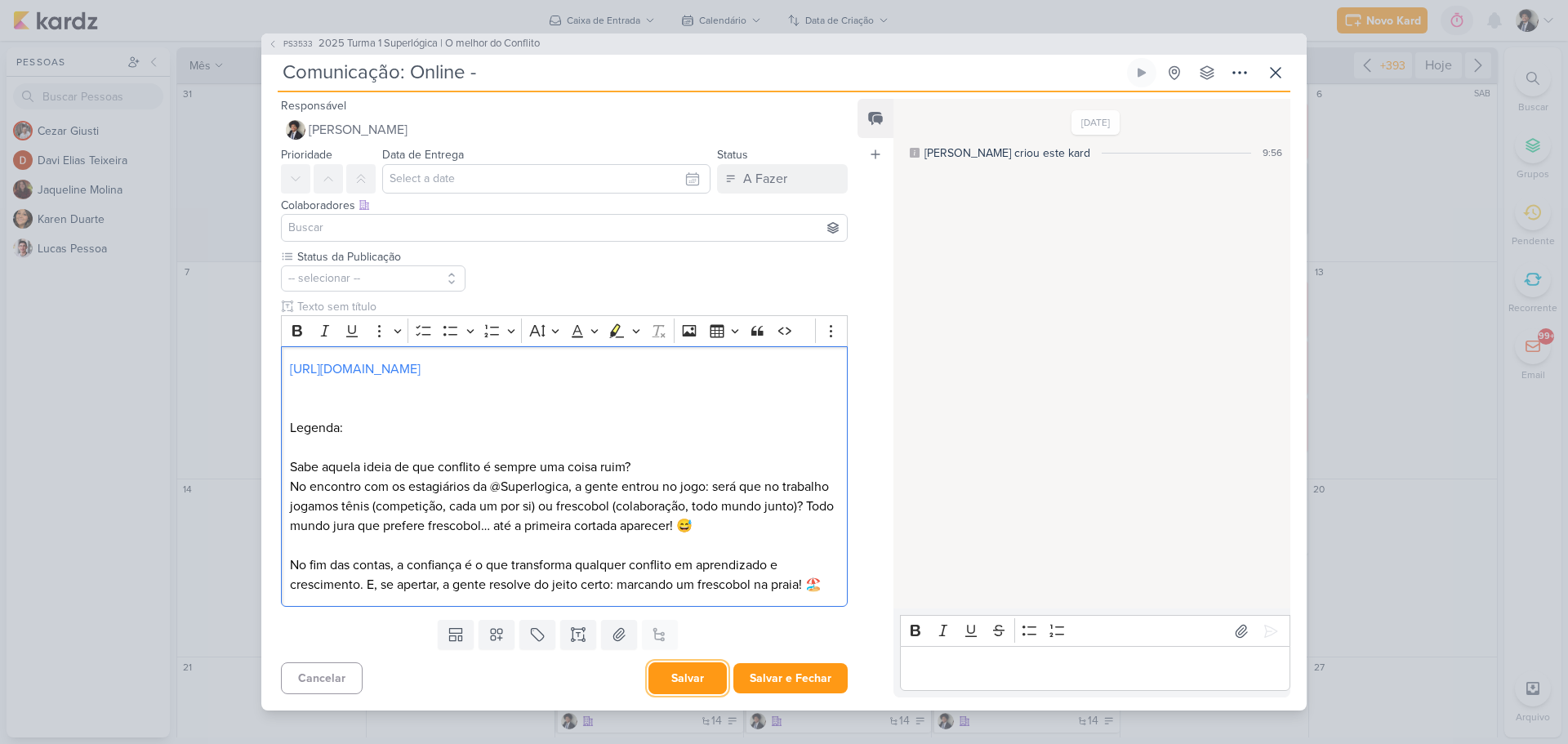
click at [701, 684] on button "Salvar" at bounding box center [687, 678] width 78 height 32
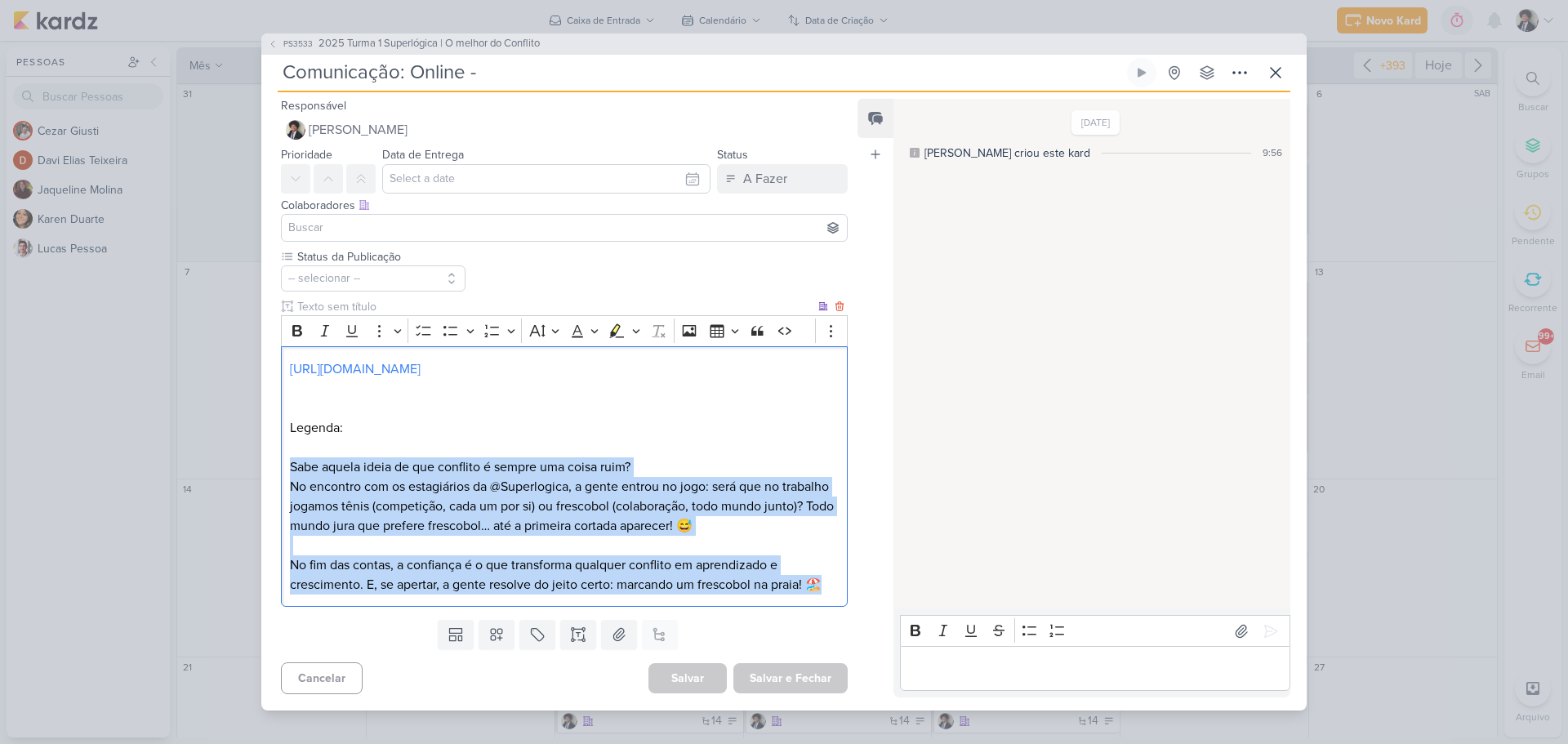
drag, startPoint x: 288, startPoint y: 464, endPoint x: 787, endPoint y: 570, distance: 510.1
click at [825, 590] on div "[URL][DOMAIN_NAME] Legenda: Sabe aquela ideia de que conflito é sempre uma cois…" at bounding box center [564, 476] width 567 height 261
copy div "Sabe aquela ideia de que conflito é sempre uma coisa ruim? No encontro com os e…"
click at [1282, 69] on icon at bounding box center [1276, 72] width 19 height 19
